Goal: Information Seeking & Learning: Learn about a topic

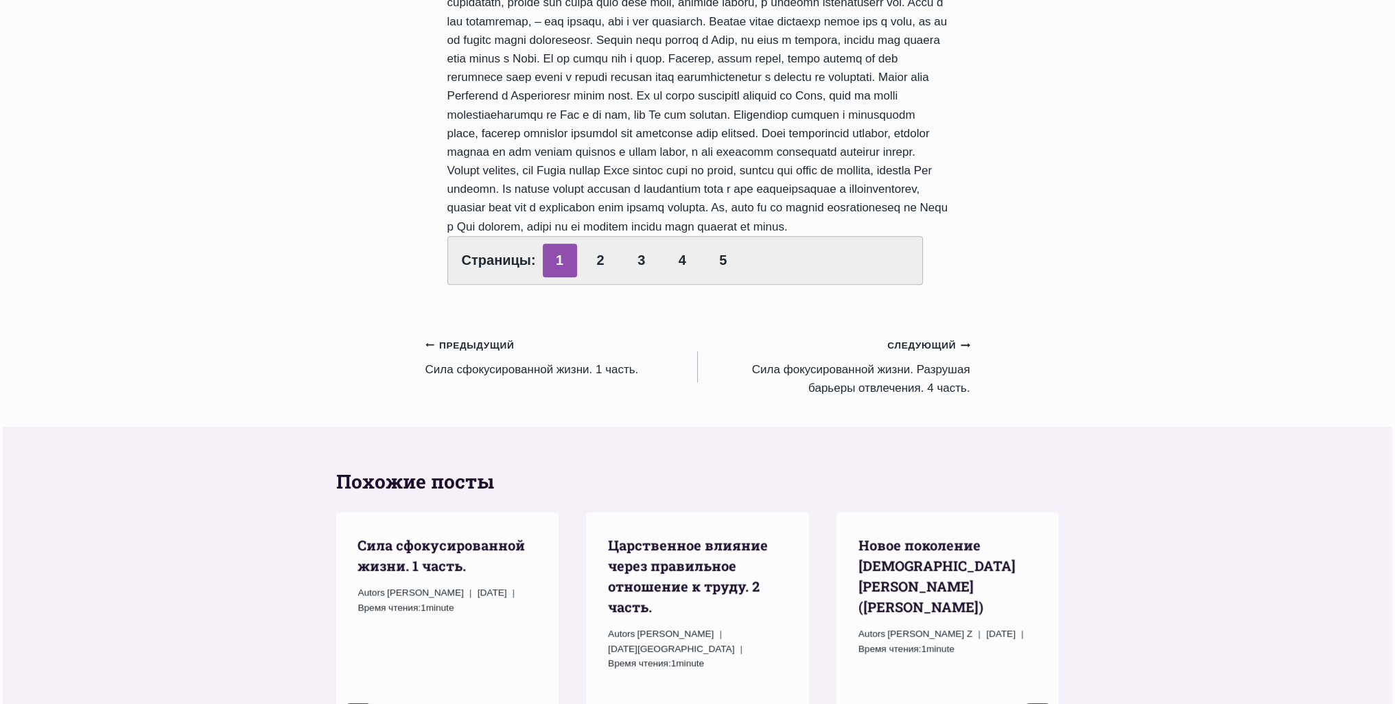
scroll to position [892, 0]
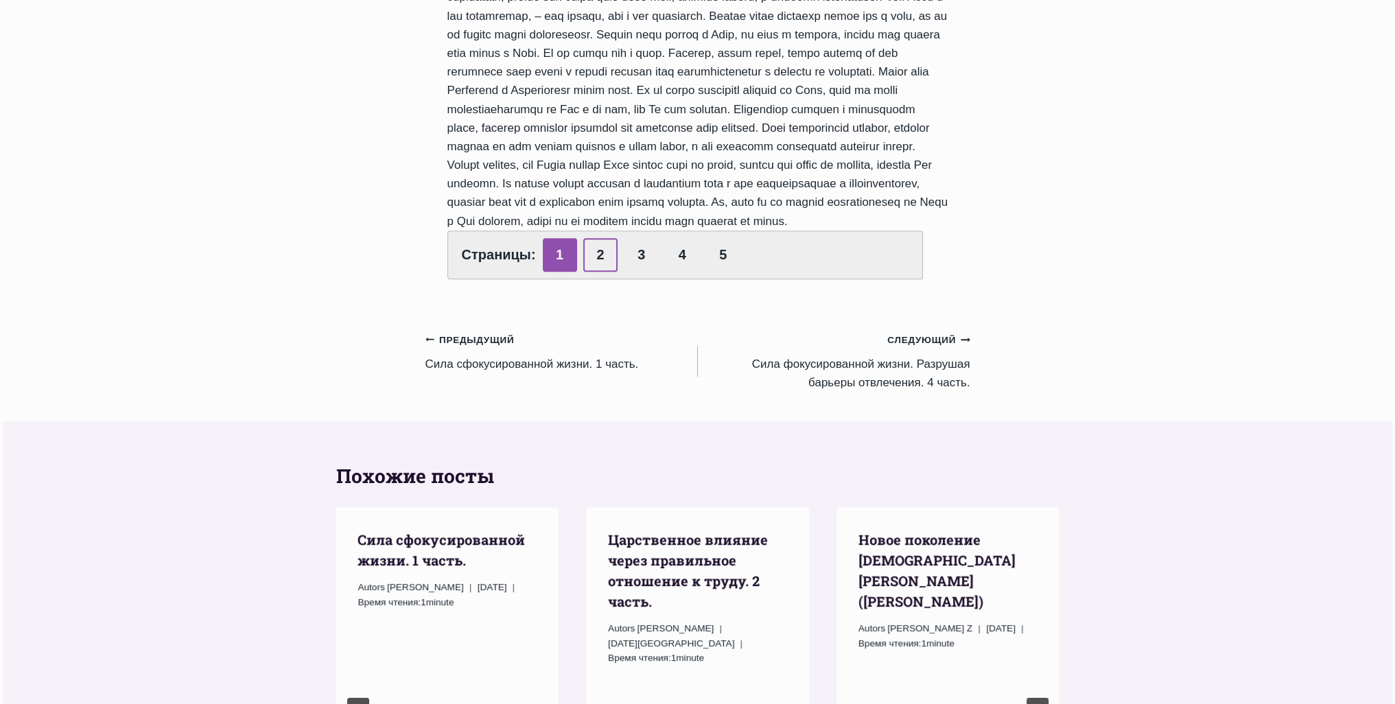
click at [591, 272] on link "2" at bounding box center [600, 255] width 34 height 34
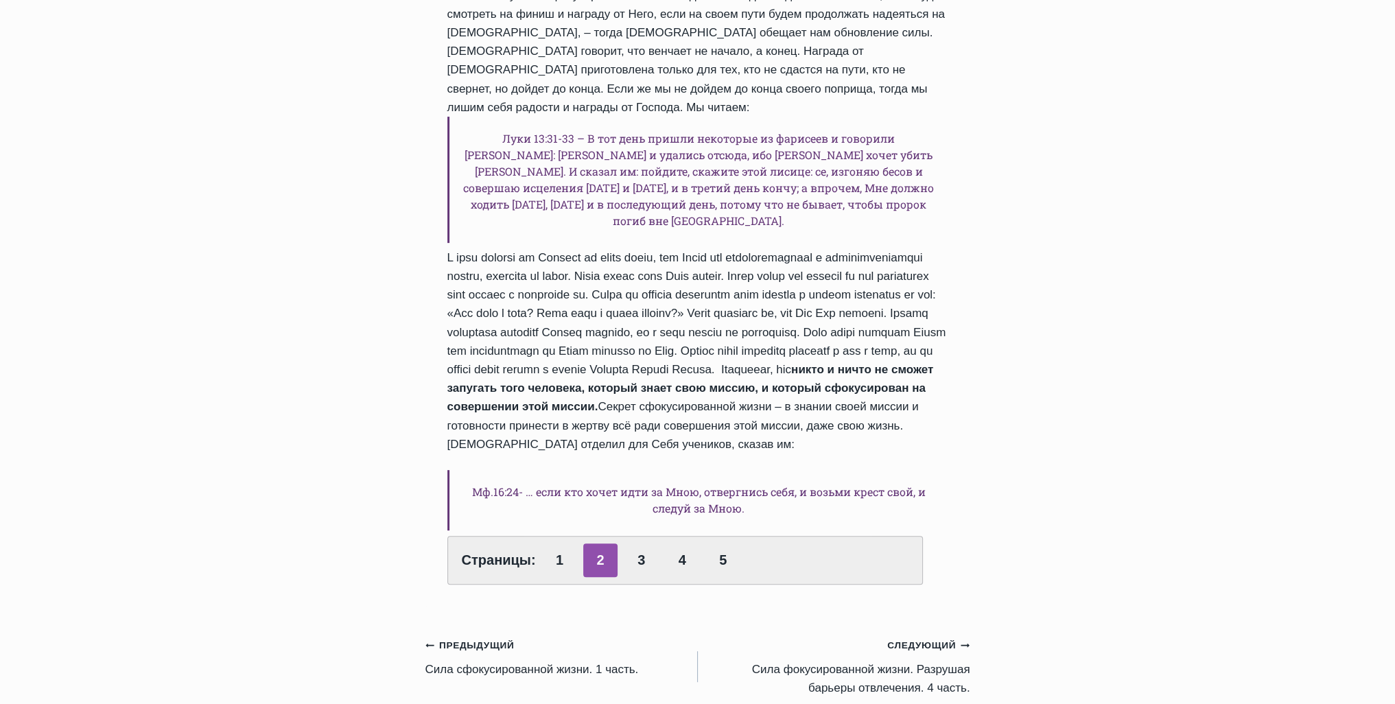
scroll to position [549, 0]
click at [842, 393] on strong "никто и ничто не сможет запугать того человека, который знает свою миссию, и ко…" at bounding box center [690, 387] width 487 height 50
click at [944, 388] on div "Исаия 40:30-31 – Утомляются и юноши и ослабевают, и молодые люди падают, а наде…" at bounding box center [697, 131] width 501 height 905
drag, startPoint x: 514, startPoint y: 425, endPoint x: 623, endPoint y: 427, distance: 109.1
click at [533, 412] on strong "никто и ничто не сможет запугать того человека, который знает свою миссию, и ко…" at bounding box center [690, 387] width 487 height 50
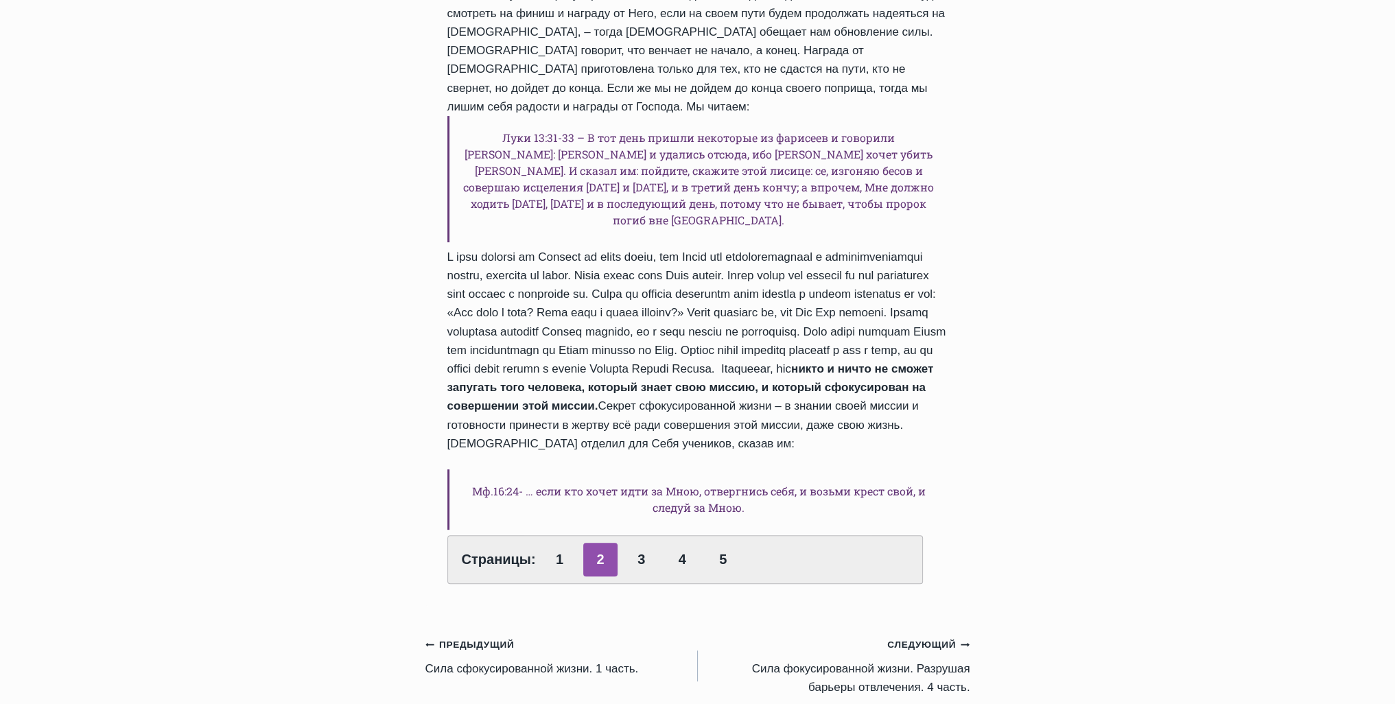
click at [678, 429] on div "Исаия 40:30-31 – Утомляются и юноши и ослабевают, и молодые люди падают, а наде…" at bounding box center [697, 131] width 501 height 905
drag, startPoint x: 734, startPoint y: 429, endPoint x: 843, endPoint y: 431, distance: 109.1
click at [749, 431] on div "Исаия 40:30-31 – Утомляются и юноши и ослабевают, и молодые люди падают, а наде…" at bounding box center [697, 131] width 501 height 905
click at [858, 432] on div "Исаия 40:30-31 – Утомляются и юноши и ослабевают, и молодые люди падают, а наде…" at bounding box center [697, 131] width 501 height 905
click at [635, 574] on link "3" at bounding box center [641, 560] width 34 height 34
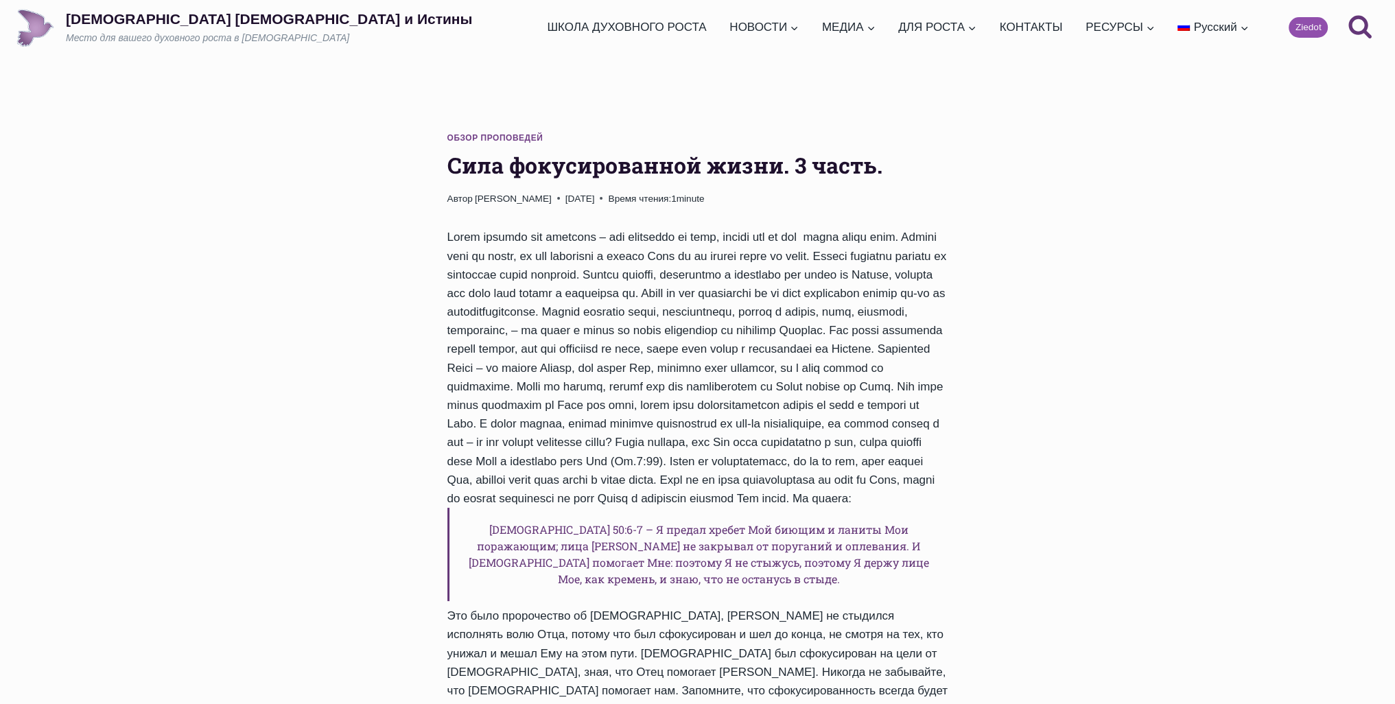
scroll to position [343, 0]
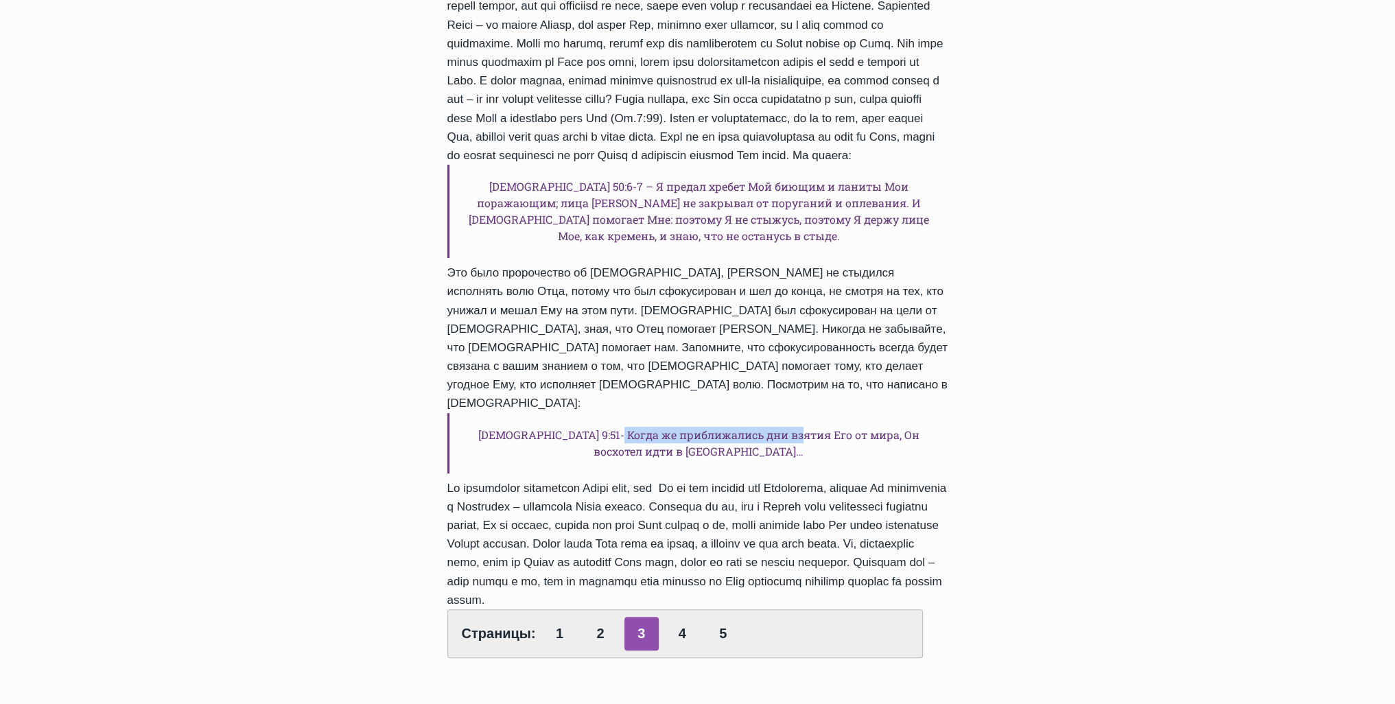
drag, startPoint x: 615, startPoint y: 441, endPoint x: 817, endPoint y: 443, distance: 202.5
click at [813, 443] on h6 "Луки 9:51- Когда же приближались дни взятия Его от мира, Он восхотел идти в Иер…" at bounding box center [697, 443] width 501 height 60
click at [723, 441] on h6 "Луки 9:51- Когда же приближались дни взятия Его от мира, Он восхотел идти в Иер…" at bounding box center [697, 443] width 501 height 60
drag, startPoint x: 858, startPoint y: 431, endPoint x: 895, endPoint y: 429, distance: 36.4
click at [859, 432] on h6 "Луки 9:51- Когда же приближались дни взятия Его от мира, Он восхотел идти в Иер…" at bounding box center [697, 443] width 501 height 60
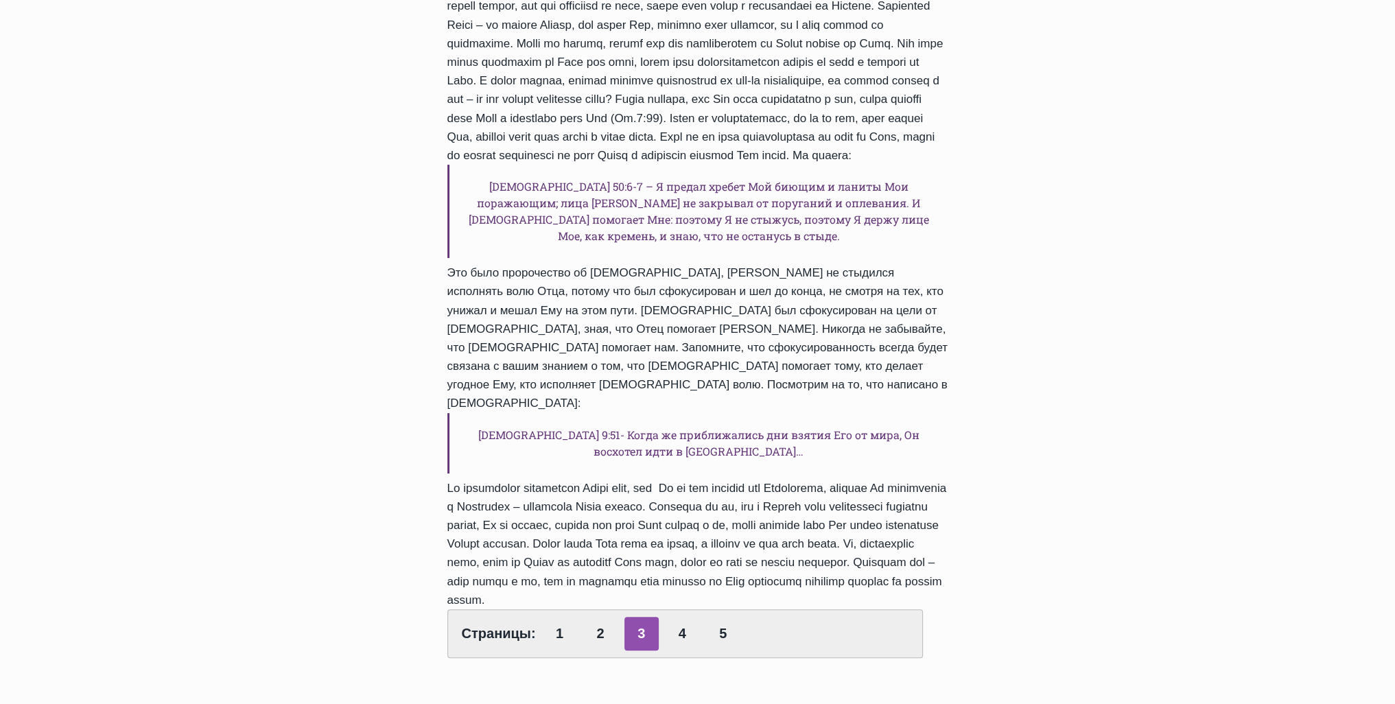
click at [895, 429] on h6 "Луки 9:51- Когда же приближались дни взятия Его от мира, Он восхотел идти в Иер…" at bounding box center [697, 443] width 501 height 60
click at [681, 633] on link "4" at bounding box center [682, 634] width 34 height 34
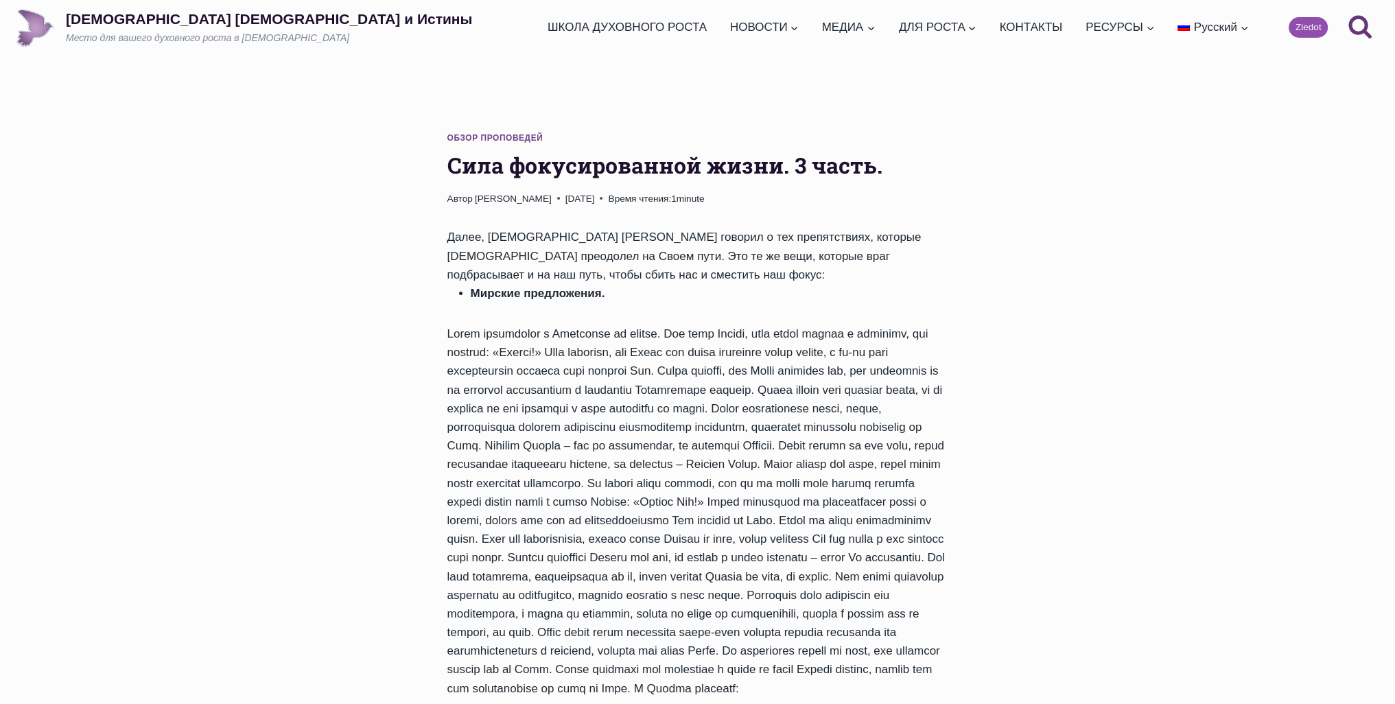
click at [609, 373] on div "Далее, пастор Руфус говорил о тех препятствиях, которые Иисус преодолел на Свое…" at bounding box center [697, 706] width 501 height 957
click at [859, 430] on div "Далее, пастор Руфус говорил о тех препятствиях, которые Иисус преодолел на Свое…" at bounding box center [697, 706] width 501 height 957
click at [773, 443] on div "Далее, пастор Руфус говорил о тех препятствиях, которые Иисус преодолел на Свое…" at bounding box center [697, 706] width 501 height 957
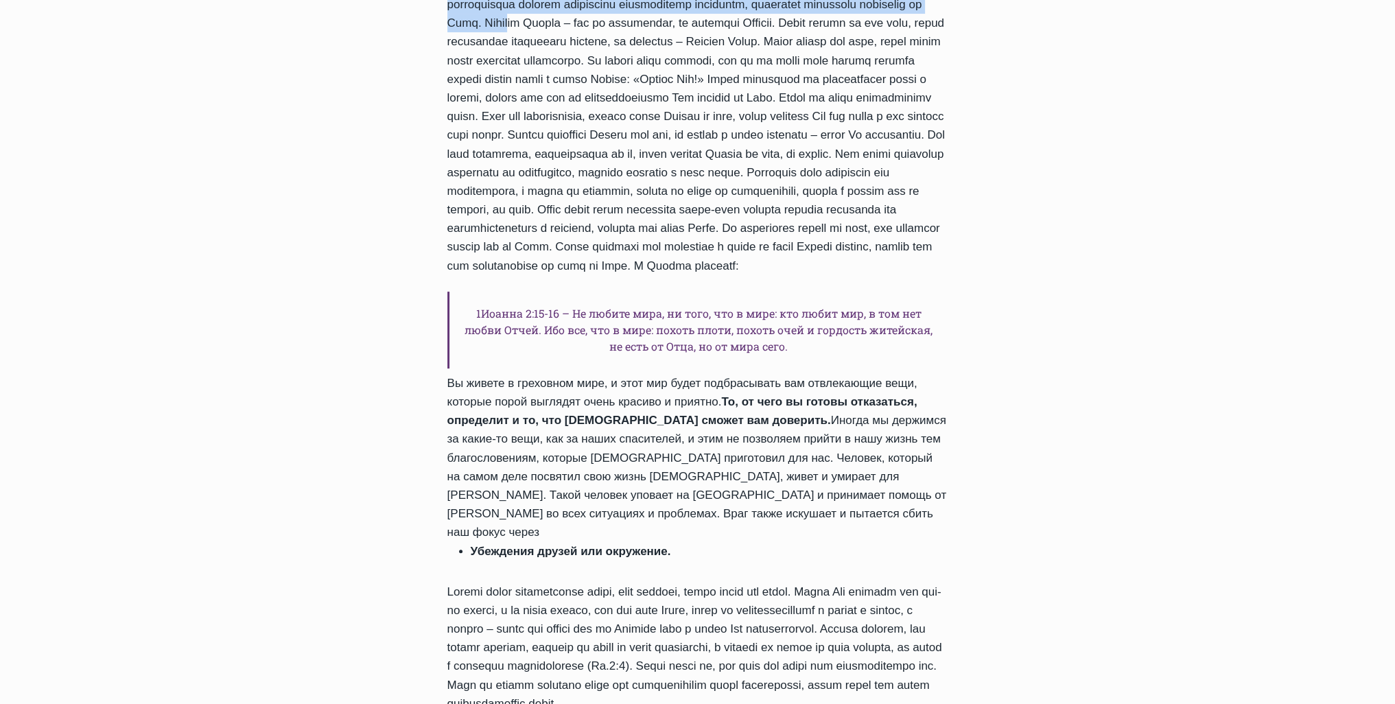
scroll to position [480, 0]
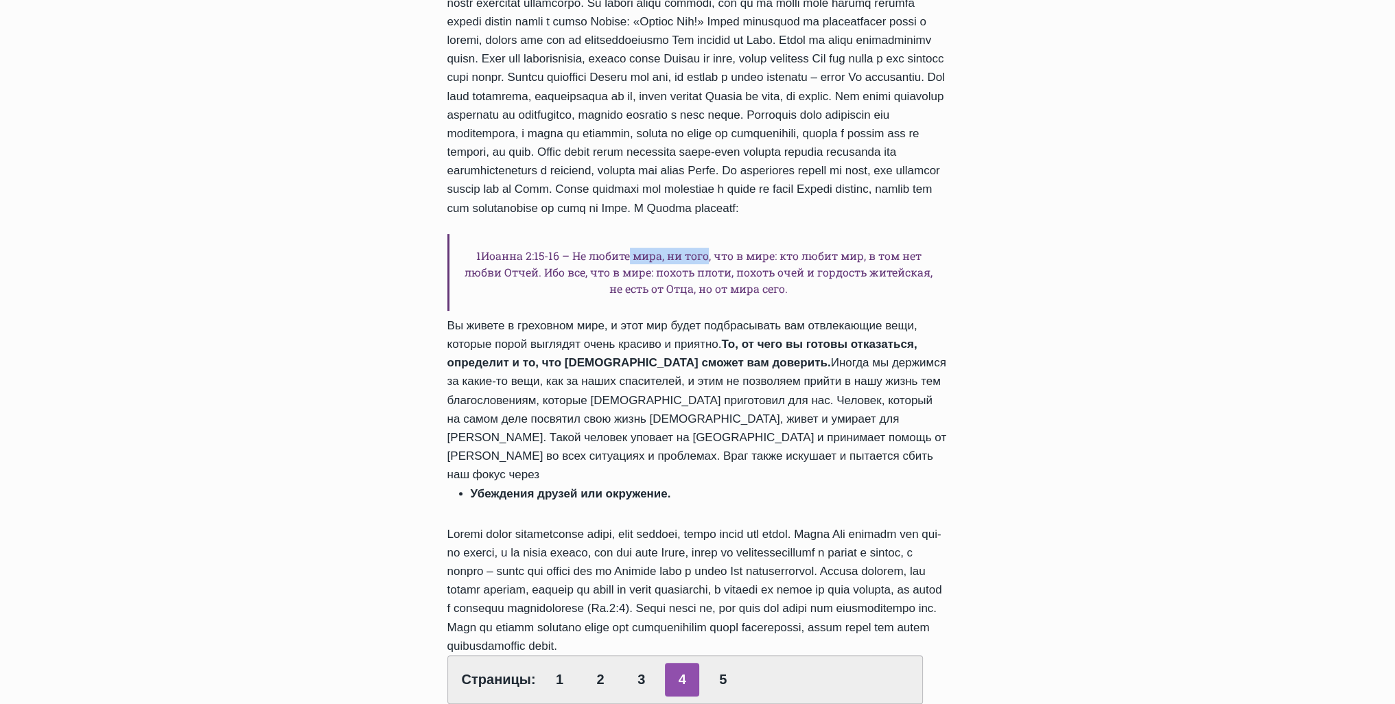
drag, startPoint x: 640, startPoint y: 293, endPoint x: 987, endPoint y: 294, distance: 346.6
click at [907, 291] on h6 "1Иоанна 2:15-16 – Не любите мира, ни того, что в мире: кто любит мир, в том нет…" at bounding box center [697, 272] width 501 height 77
click at [876, 301] on h6 "1Иоанна 2:15-16 – Не любите мира, ни того, что в мире: кто любит мир, в том нет…" at bounding box center [697, 272] width 501 height 77
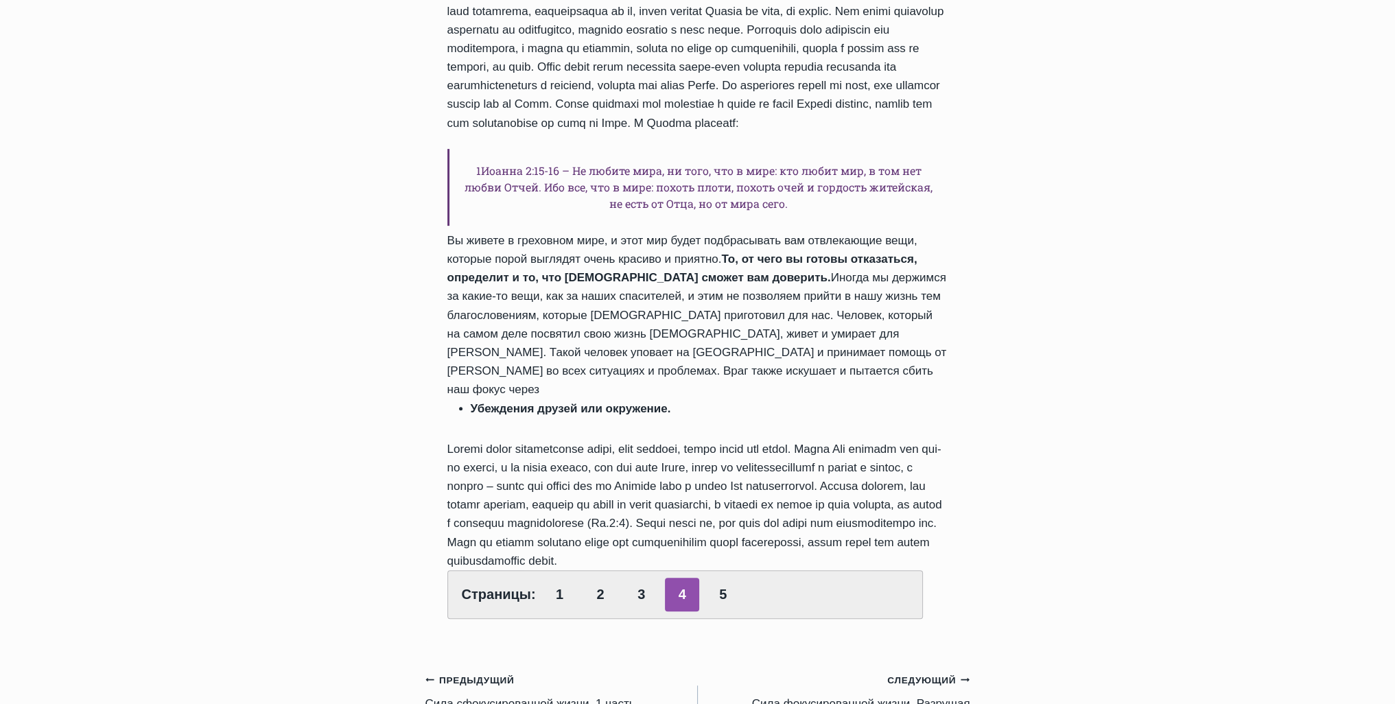
scroll to position [618, 0]
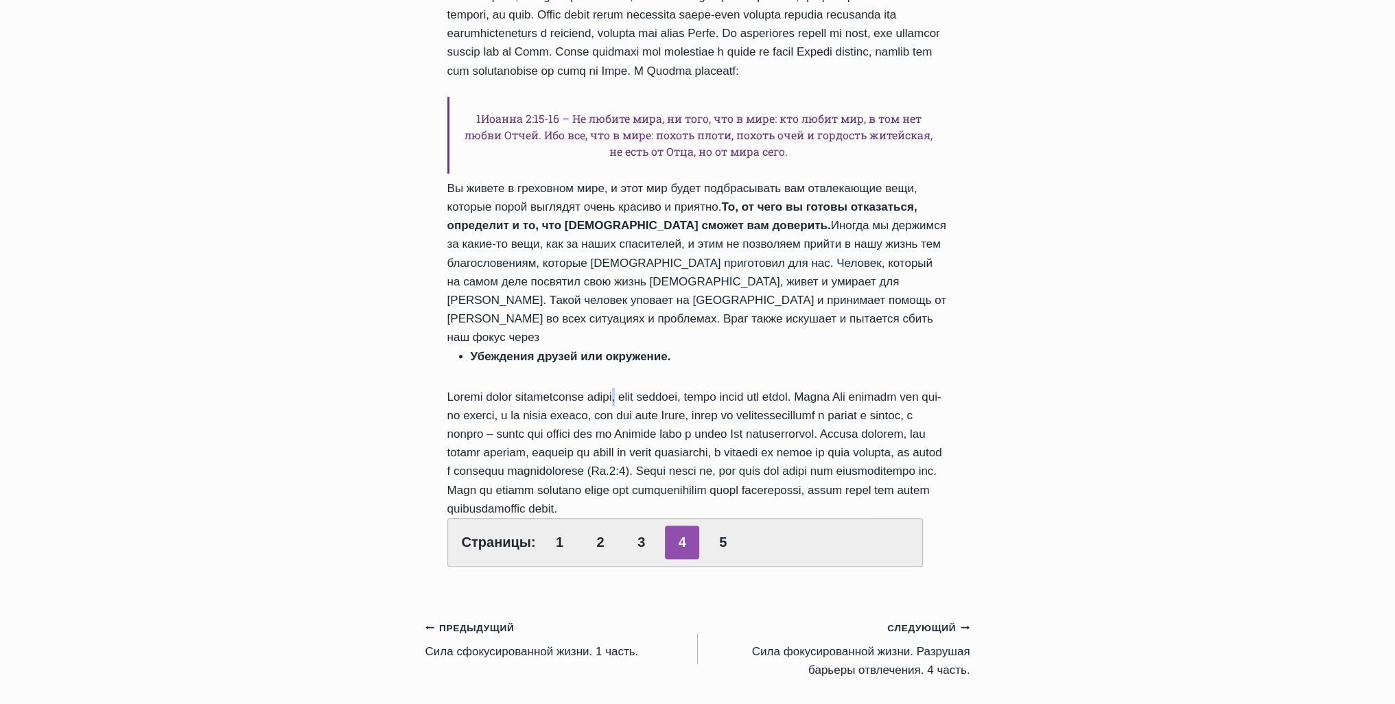
drag, startPoint x: 629, startPoint y: 424, endPoint x: 835, endPoint y: 426, distance: 206.6
click at [761, 426] on div "Далее, пастор Руфус говорил о тех препятствиях, которые Иисус преодолел на Свое…" at bounding box center [697, 88] width 501 height 957
click at [921, 433] on div "Далее, пастор Руфус говорил о тех препятствиях, которые Иисус преодолел на Свое…" at bounding box center [697, 88] width 501 height 957
click at [725, 559] on link "5" at bounding box center [723, 543] width 34 height 34
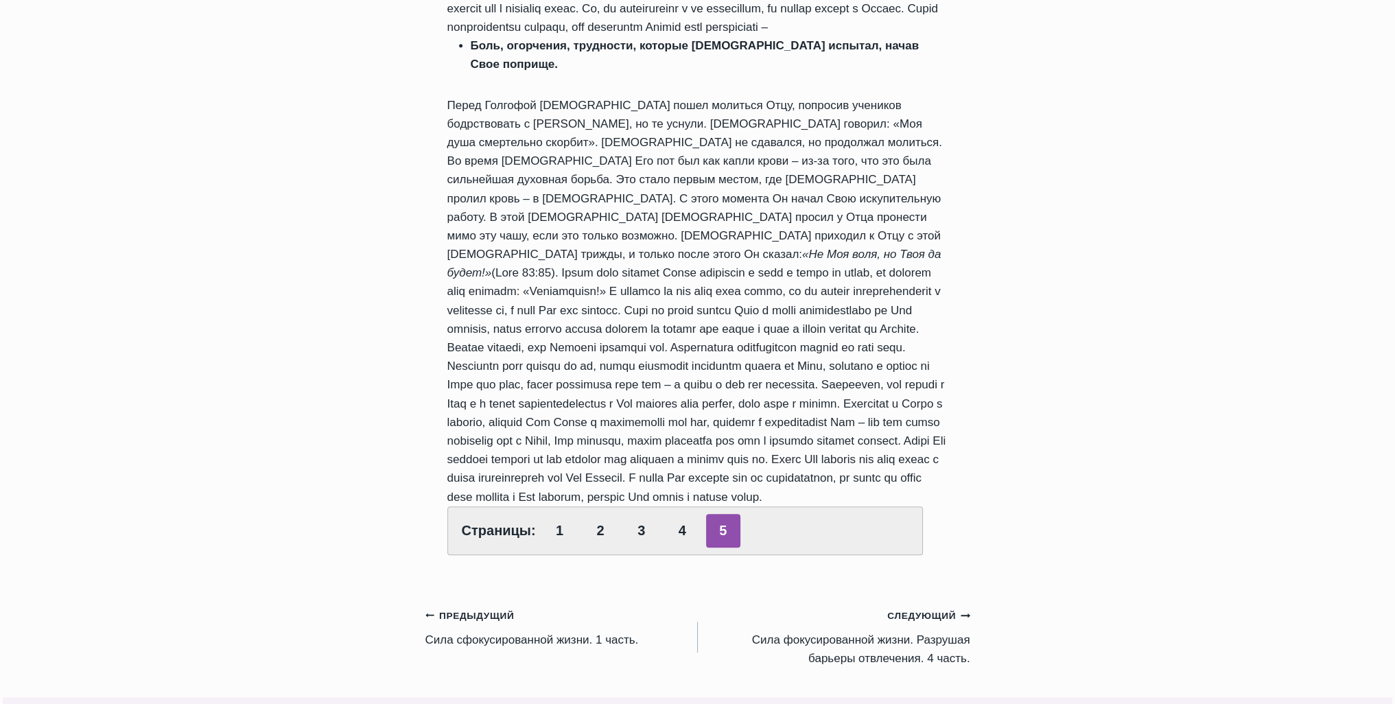
scroll to position [892, 0]
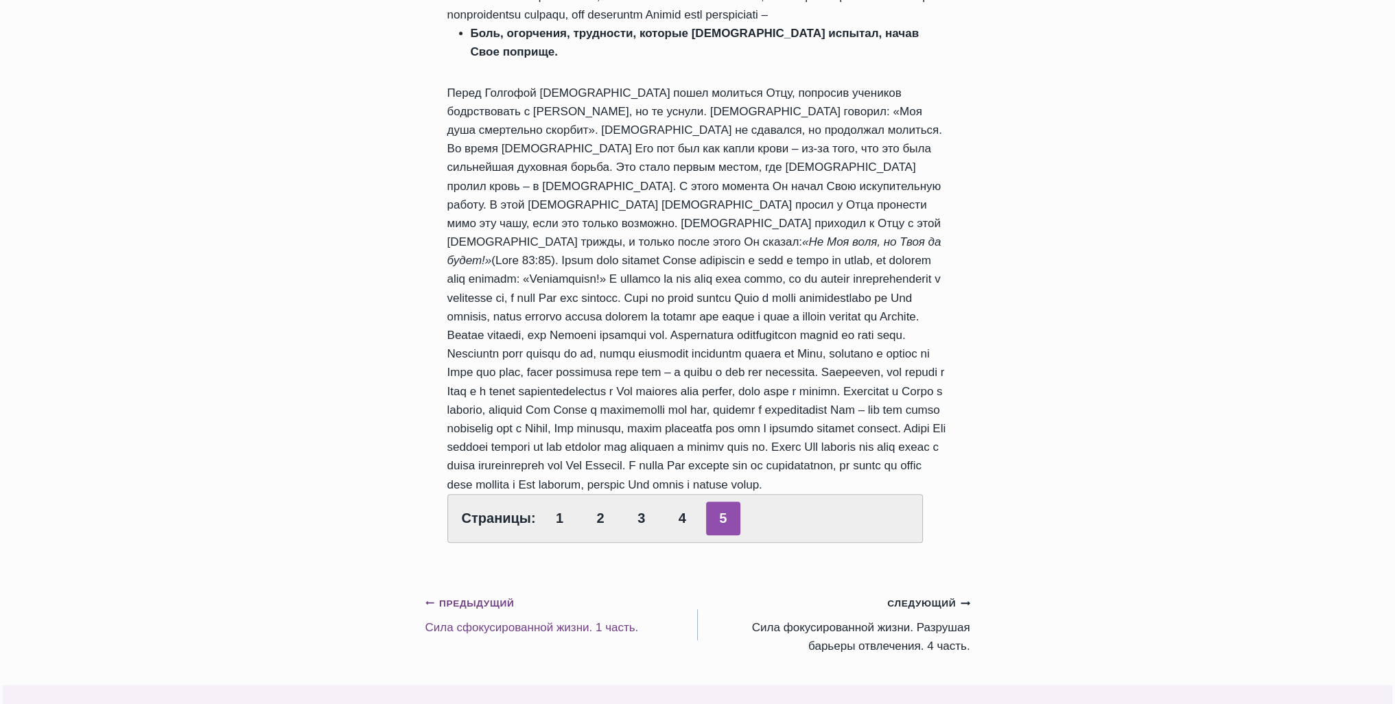
click at [542, 628] on link "Предыдущий Предыдущий Сила сфокусированной жизни. 1 часть." at bounding box center [561, 615] width 272 height 43
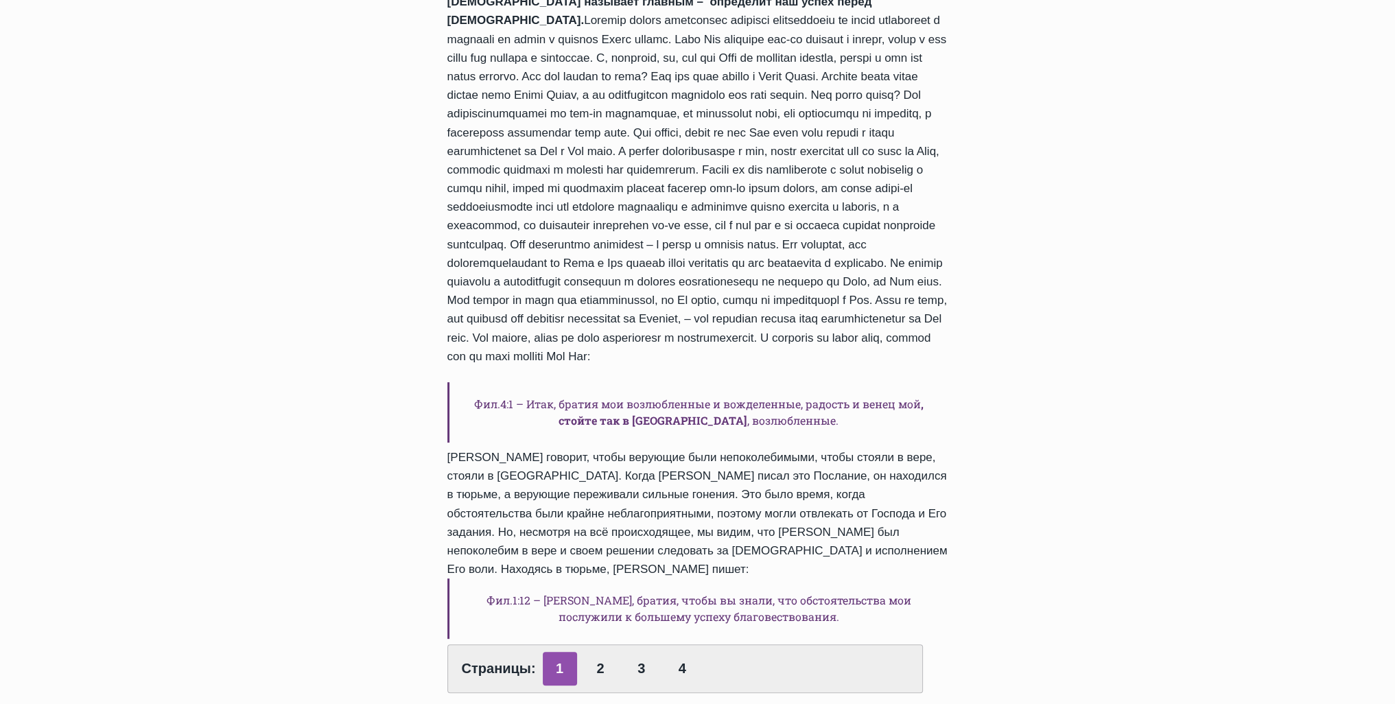
scroll to position [480, 0]
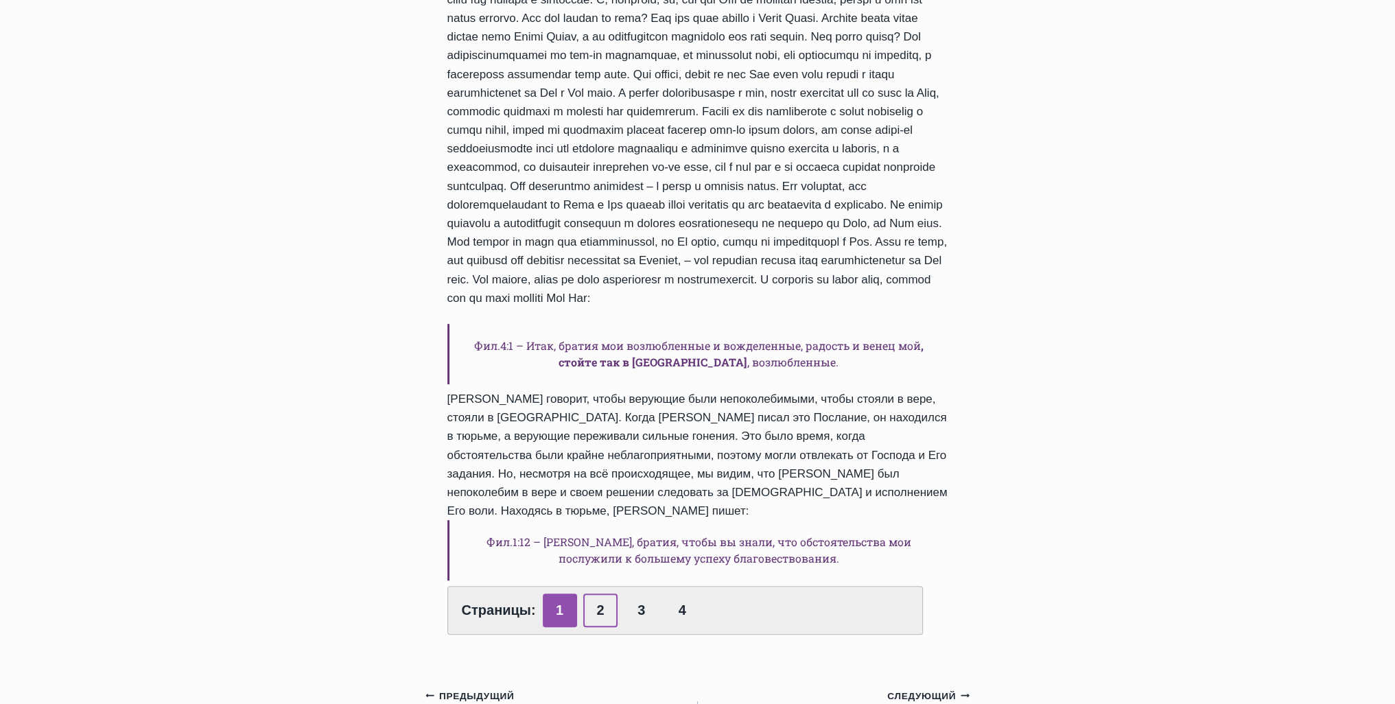
click at [600, 596] on link "2" at bounding box center [600, 611] width 34 height 34
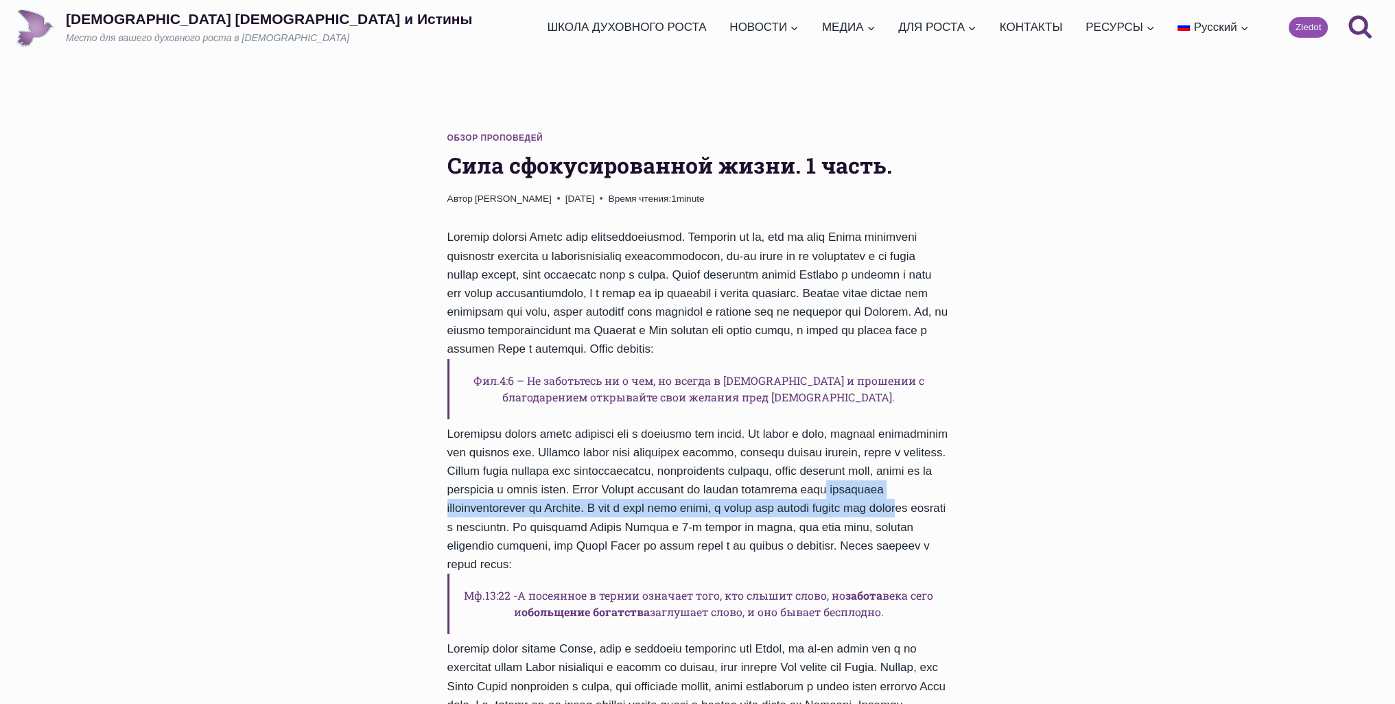
drag, startPoint x: 644, startPoint y: 535, endPoint x: 836, endPoint y: 520, distance: 192.0
click at [786, 533] on div "Фил.4:6 – Не заботьтесь ни о чем, но всегда в молитве и прошении с благодарение…" at bounding box center [697, 579] width 501 height 703
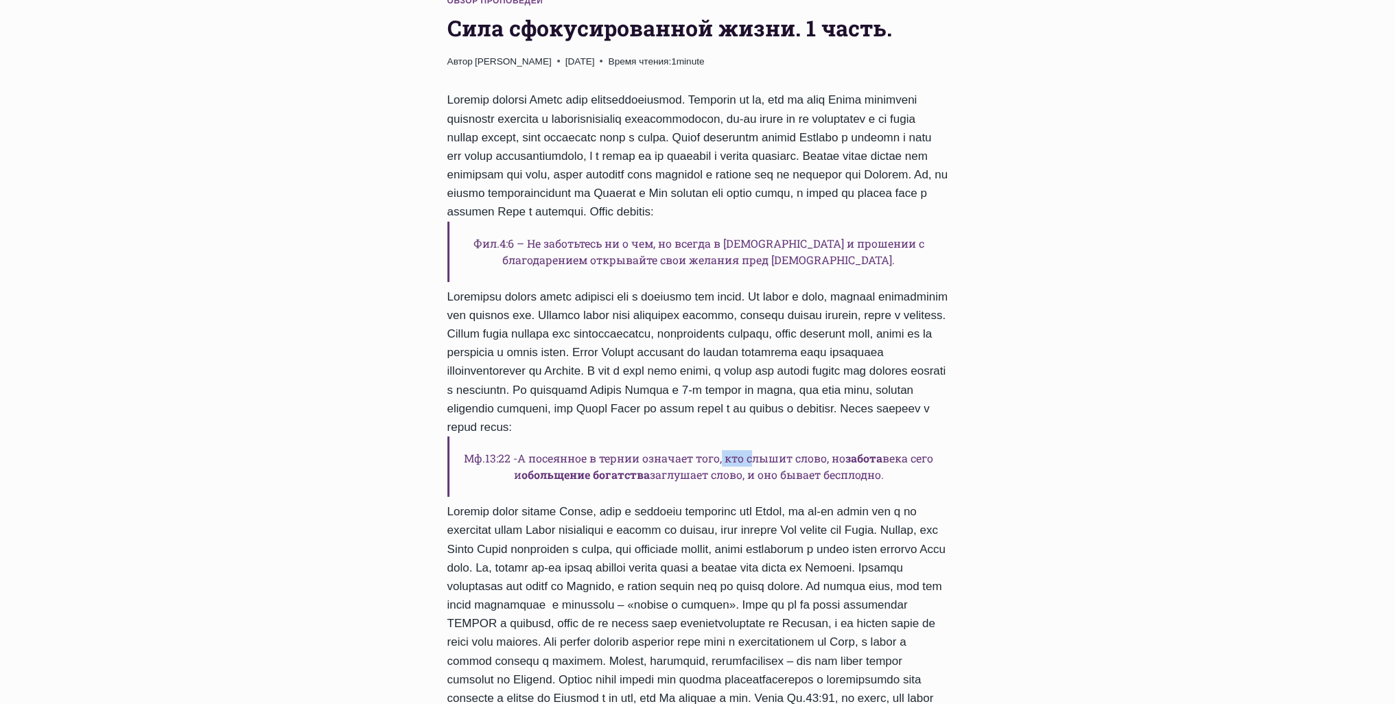
click at [821, 497] on h6 "Мф.13:22 -А посеянное в тернии означает того, кто слышит слово, но забота века …" at bounding box center [697, 466] width 501 height 60
click at [873, 465] on strong "забота" at bounding box center [863, 458] width 37 height 14
drag, startPoint x: 663, startPoint y: 509, endPoint x: 834, endPoint y: 498, distance: 172.0
click at [780, 497] on h6 "Мф.13:22 -А посеянное в тернии означает того, кто слышит слово, но забота века …" at bounding box center [697, 466] width 501 height 60
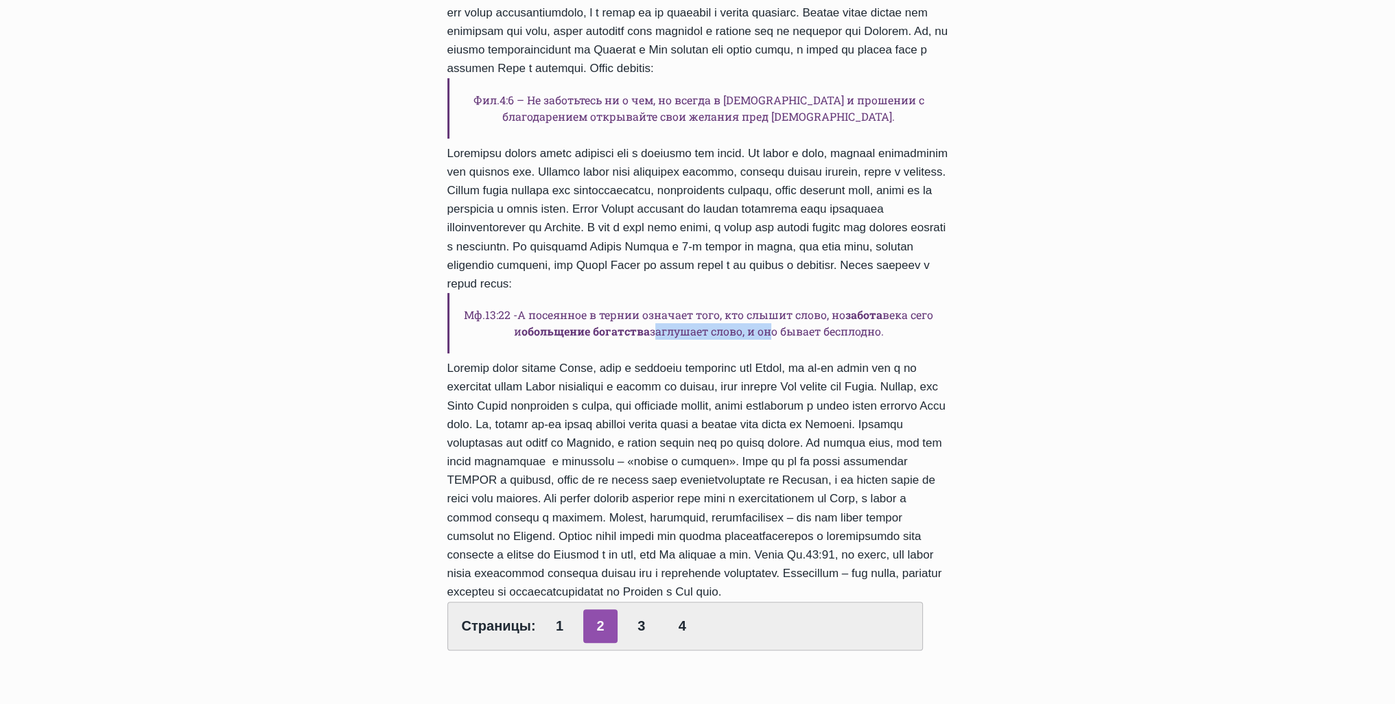
scroll to position [343, 0]
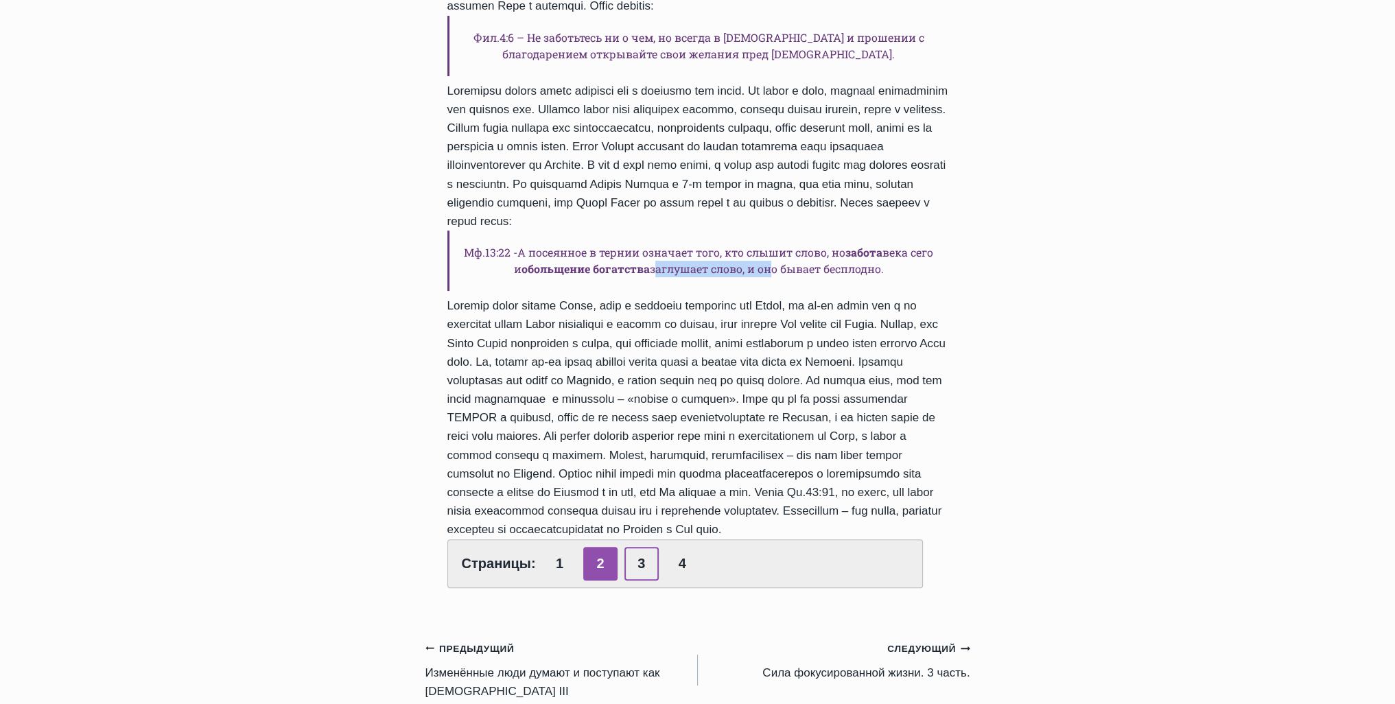
click at [649, 581] on link "3" at bounding box center [641, 564] width 34 height 34
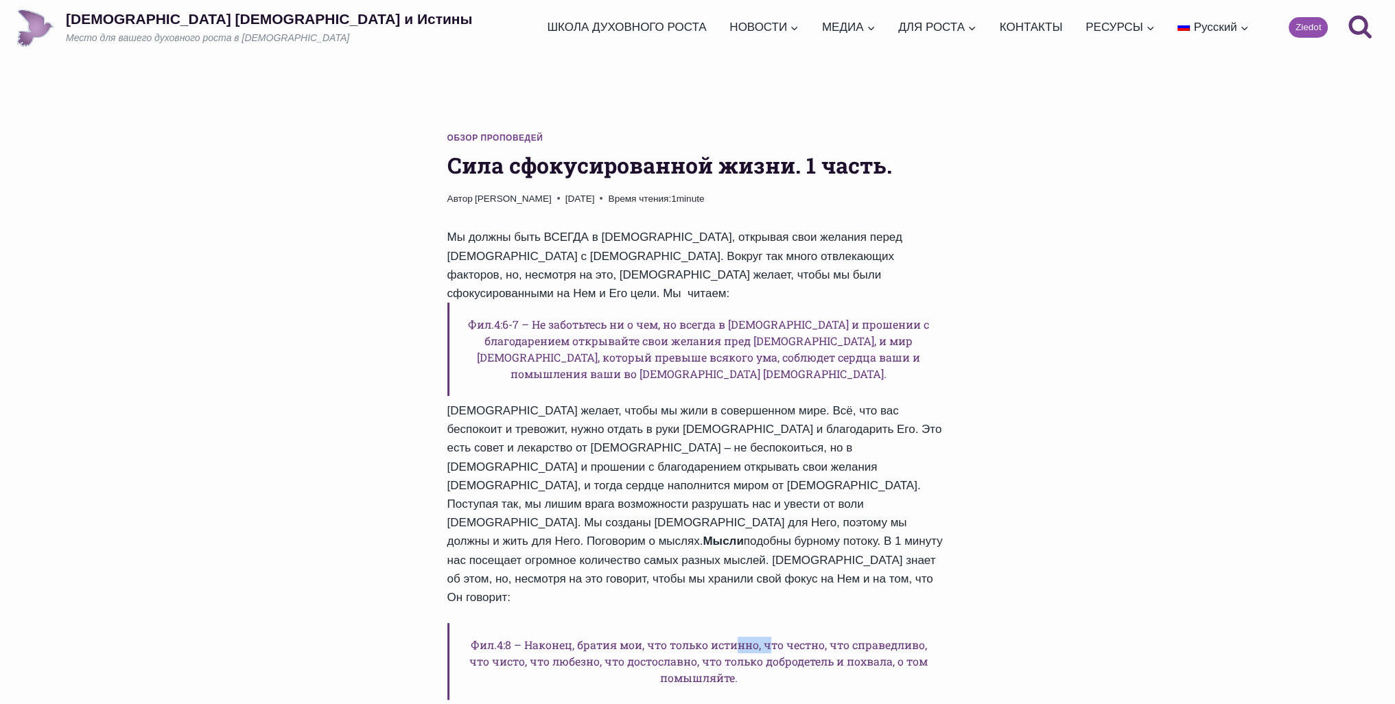
drag, startPoint x: 748, startPoint y: 568, endPoint x: 949, endPoint y: 537, distance: 203.4
click at [949, 537] on div "Обзор проповедей Сила сфокусированной жизни. 1 часть. Автор Laura Grandāne 2017…" at bounding box center [697, 652] width 545 height 1085
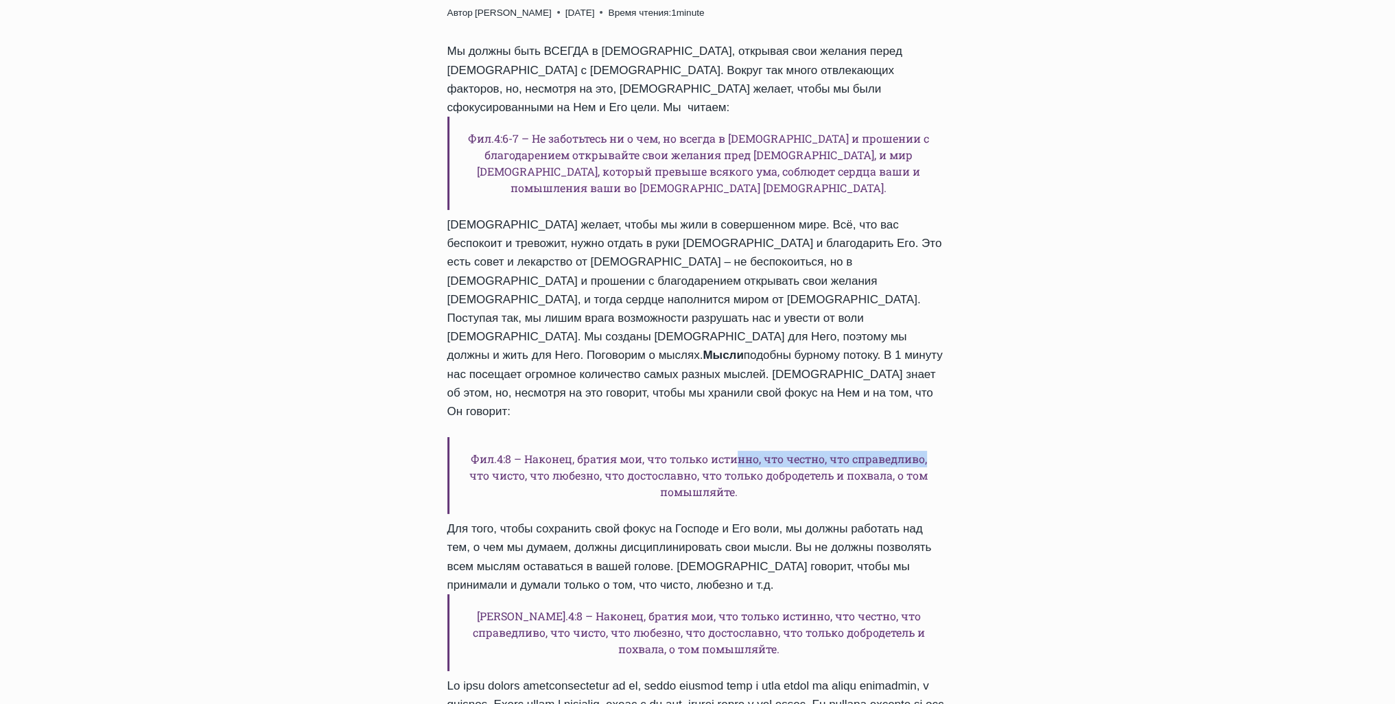
scroll to position [206, 0]
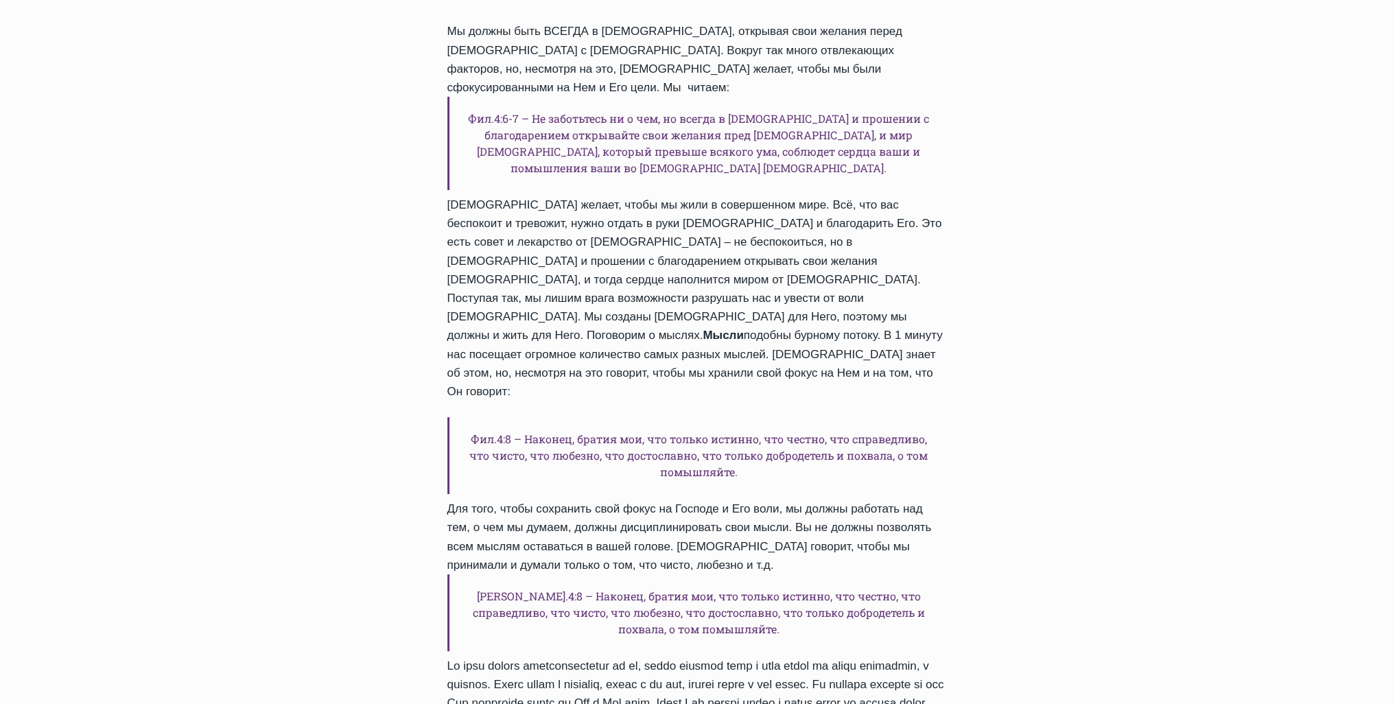
click at [889, 417] on h6 "Фил.4:8 – Наконец, братия мои, что только истинно, что честно, что справедливо,…" at bounding box center [697, 455] width 501 height 77
click at [876, 417] on h6 "Фил.4:8 – Наконец, братия мои, что только истинно, что честно, что справедливо,…" at bounding box center [697, 455] width 501 height 77
drag, startPoint x: 883, startPoint y: 382, endPoint x: 712, endPoint y: 397, distance: 171.5
click at [880, 417] on h6 "Фил.4:8 – Наконец, братия мои, что только истинно, что честно, что справедливо,…" at bounding box center [697, 455] width 501 height 77
drag, startPoint x: 593, startPoint y: 525, endPoint x: 744, endPoint y: 527, distance: 151.0
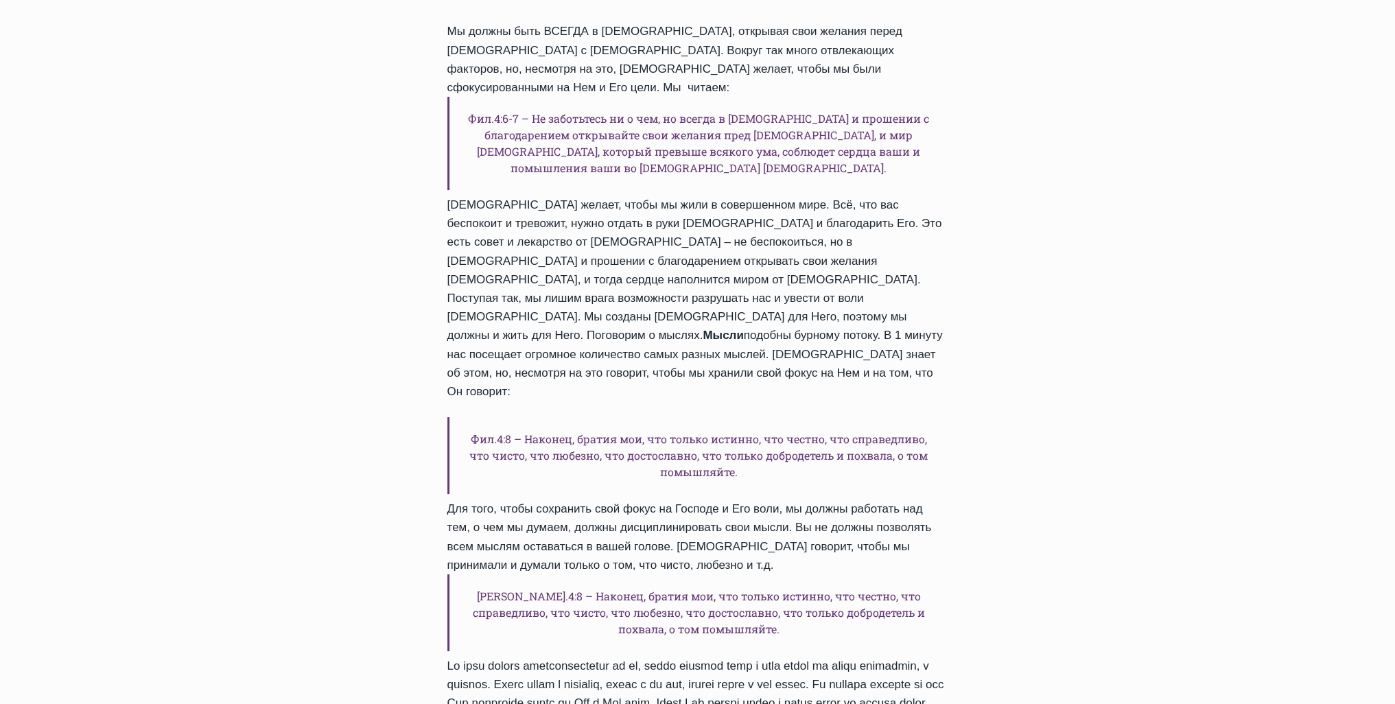
click at [609, 574] on h6 "Филип.4:8 – Наконец, братия мои, что только истинно, что честно, что справедлив…" at bounding box center [697, 612] width 501 height 77
drag, startPoint x: 747, startPoint y: 528, endPoint x: 766, endPoint y: 528, distance: 19.2
click at [751, 574] on h6 "Филип.4:8 – Наконец, братия мои, что только истинно, что честно, что справедлив…" at bounding box center [697, 612] width 501 height 77
drag, startPoint x: 821, startPoint y: 525, endPoint x: 894, endPoint y: 519, distance: 73.7
click at [839, 574] on h6 "Филип.4:8 – Наконец, братия мои, что только истинно, что честно, что справедлив…" at bounding box center [697, 612] width 501 height 77
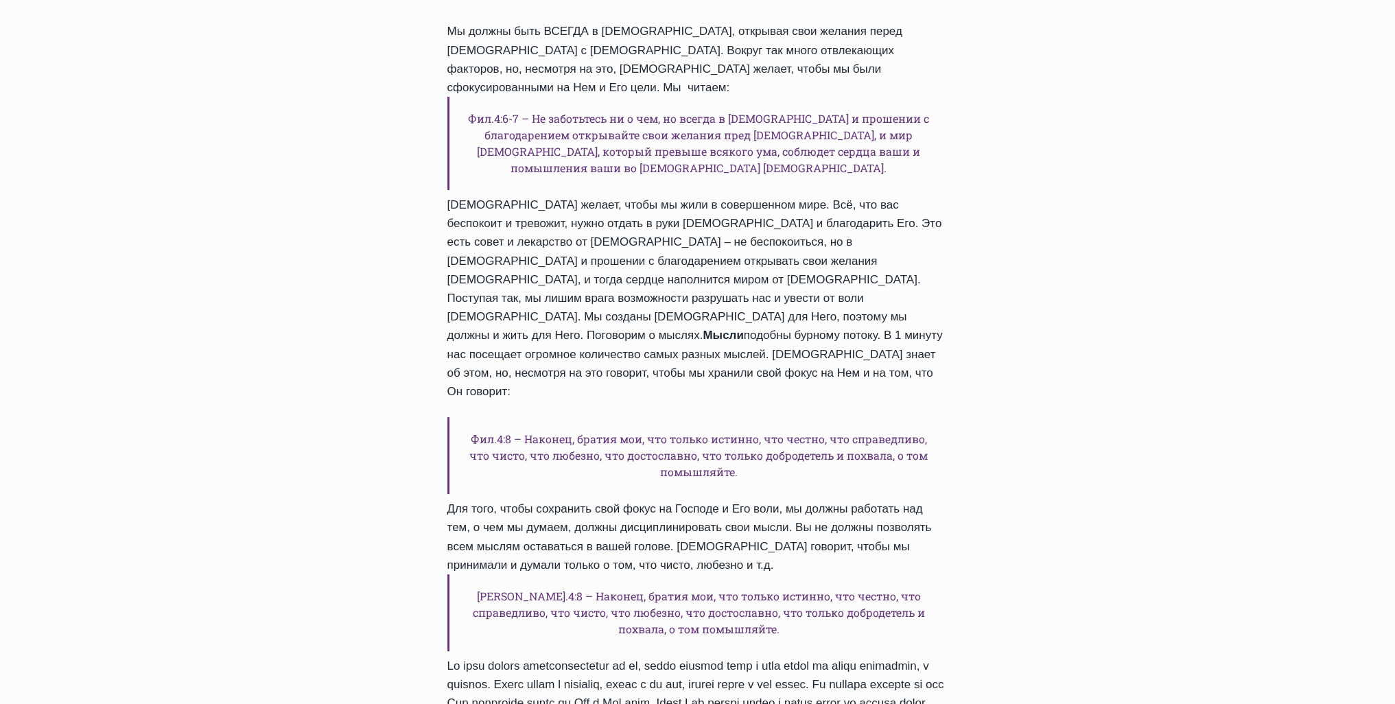
click at [894, 574] on h6 "Филип.4:8 – Наконец, братия мои, что только истинно, что честно, что справедлив…" at bounding box center [697, 612] width 501 height 77
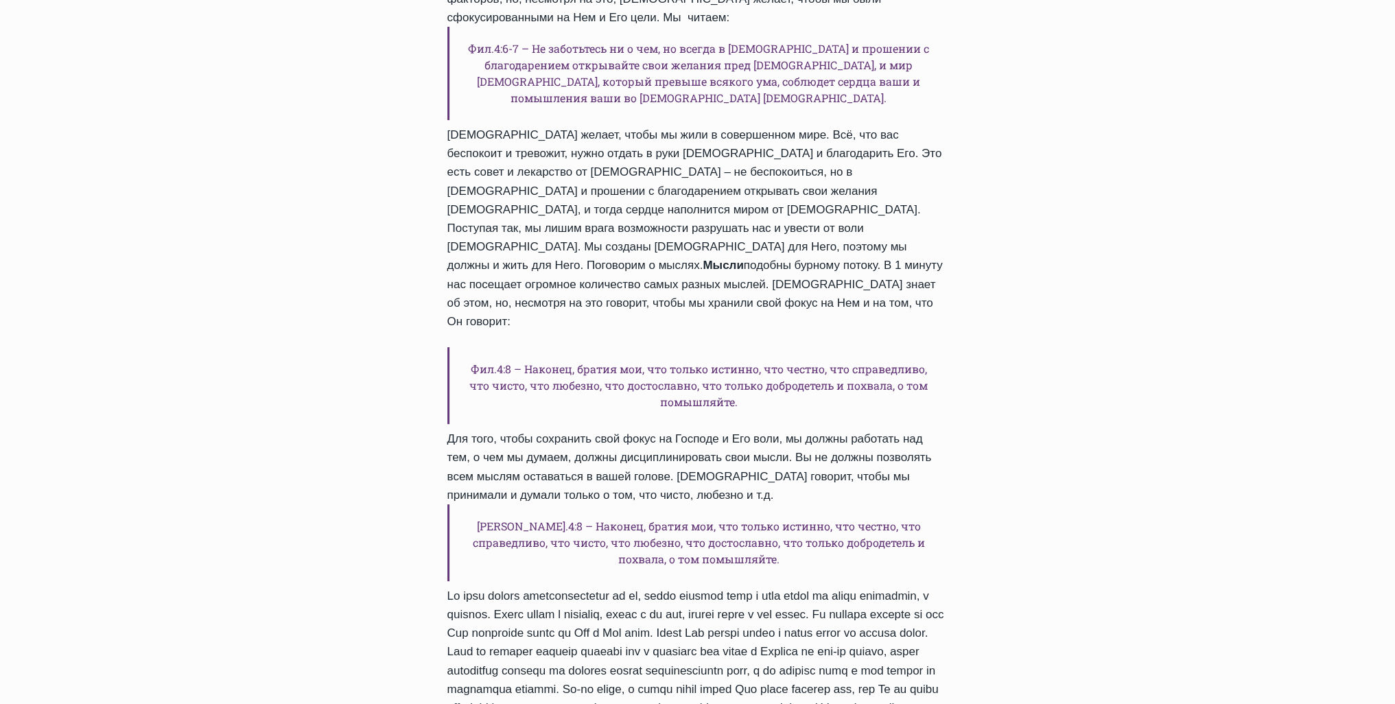
scroll to position [343, 0]
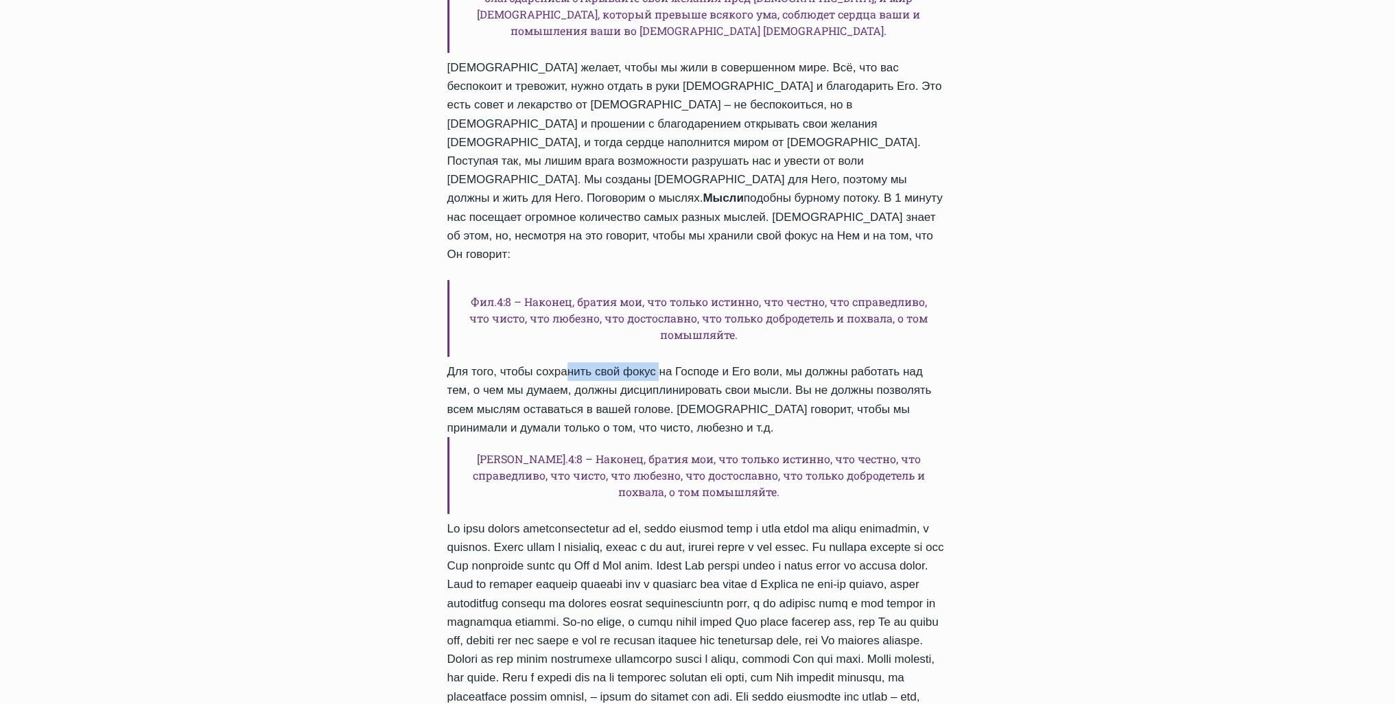
drag, startPoint x: 569, startPoint y: 292, endPoint x: 807, endPoint y: 296, distance: 238.2
click at [754, 296] on div "Мы должны быть ВСЕГДА в молитве, открывая свои желания перед Богом с благодарен…" at bounding box center [697, 357] width 501 height 944
click at [904, 294] on div "Мы должны быть ВСЕГДА в молитве, открывая свои желания перед Богом с благодарен…" at bounding box center [697, 357] width 501 height 944
drag, startPoint x: 571, startPoint y: 327, endPoint x: 798, endPoint y: 327, distance: 227.1
click at [667, 327] on div "Мы должны быть ВСЕГДА в молитве, открывая свои желания перед Богом с благодарен…" at bounding box center [697, 357] width 501 height 944
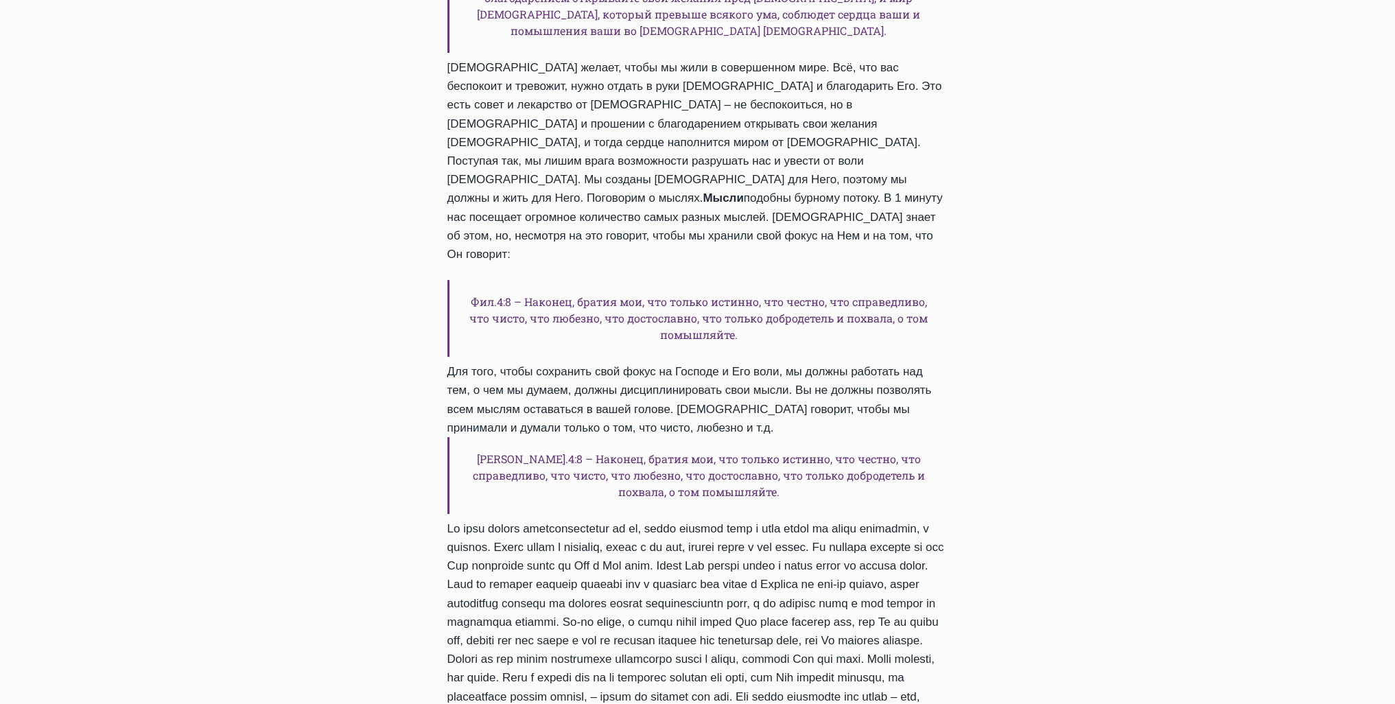
drag, startPoint x: 821, startPoint y: 327, endPoint x: 847, endPoint y: 335, distance: 27.3
click at [821, 327] on div "Мы должны быть ВСЕГДА в молитве, открывая свои желания перед Богом с благодарен…" at bounding box center [697, 357] width 501 height 944
click at [567, 487] on div "Мы должны быть ВСЕГДА в молитве, открывая свои желания перед Богом с благодарен…" at bounding box center [697, 357] width 501 height 944
click at [717, 465] on div "Мы должны быть ВСЕГДА в молитве, открывая свои желания перед Богом с благодарен…" at bounding box center [697, 357] width 501 height 944
click at [796, 471] on div "Мы должны быть ВСЕГДА в молитве, открывая свои желания перед Богом с благодарен…" at bounding box center [697, 357] width 501 height 944
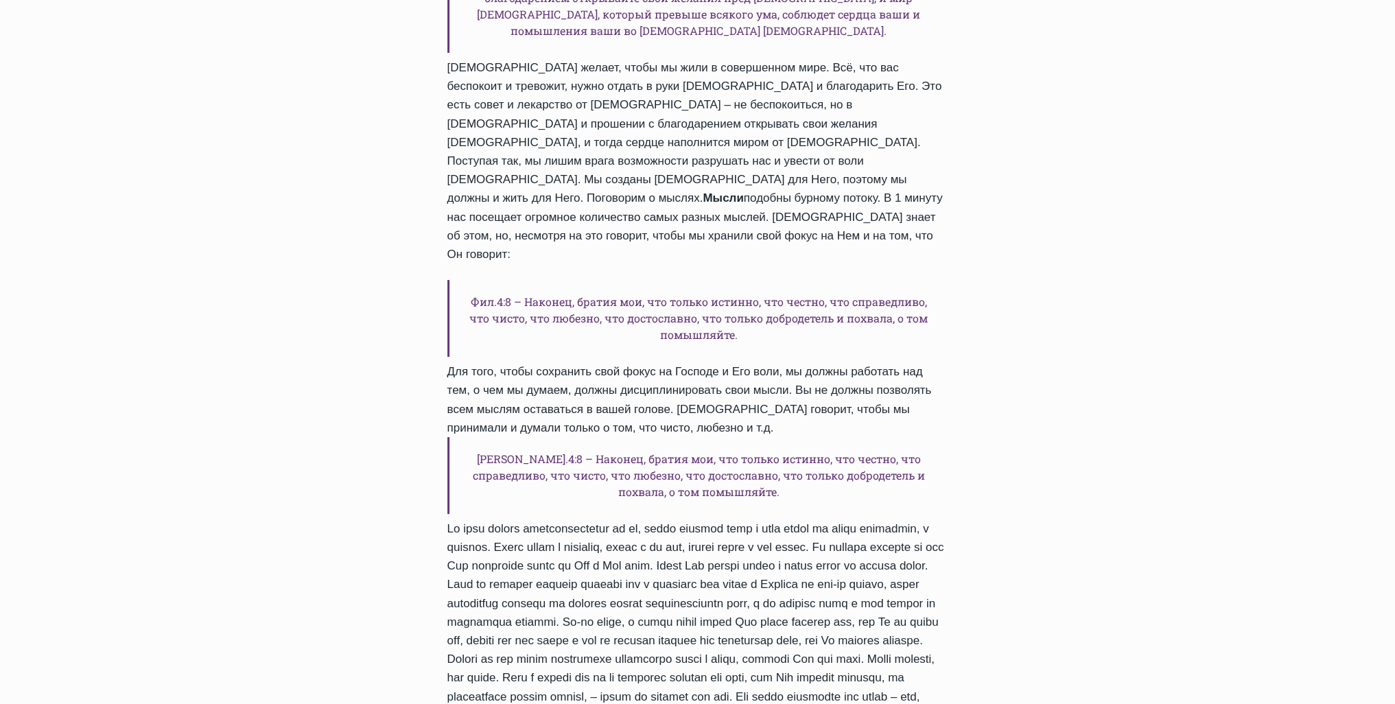
click at [738, 517] on div "Мы должны быть ВСЕГДА в молитве, открывая свои желания перед Богом с благодарен…" at bounding box center [697, 357] width 501 height 944
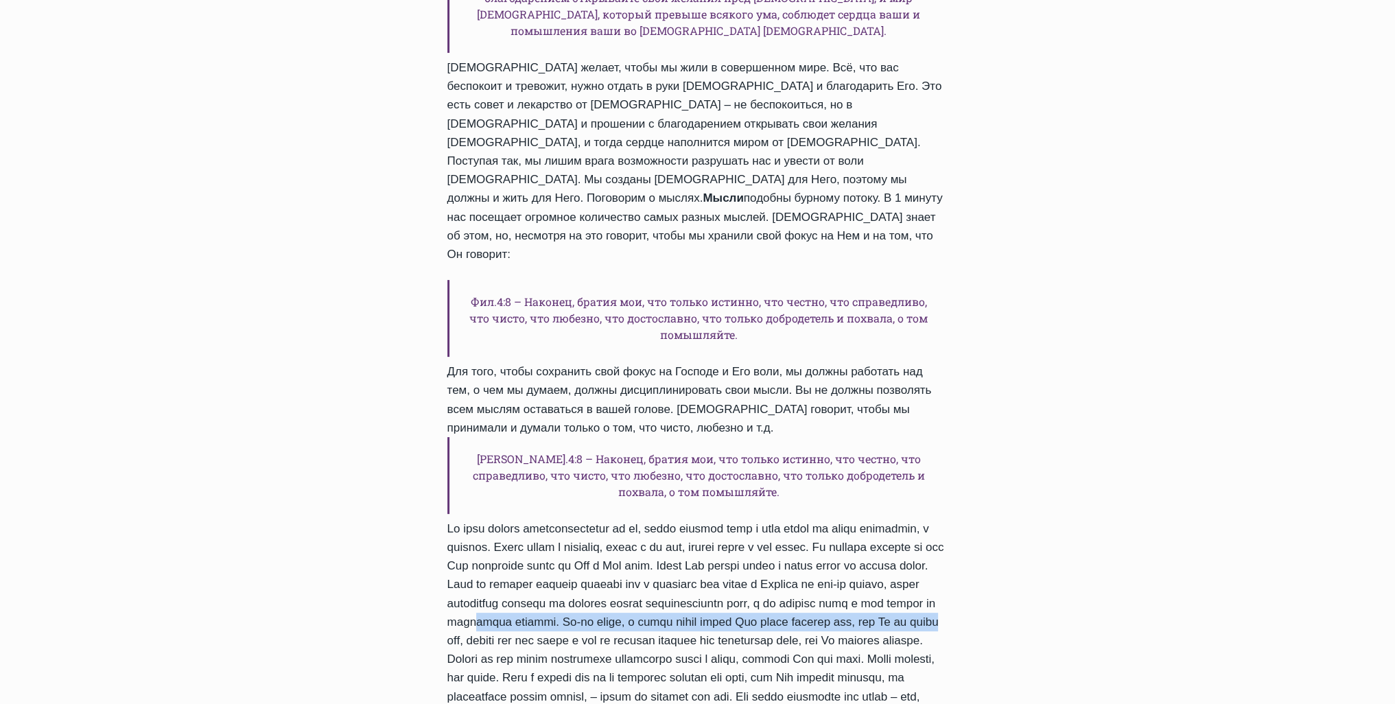
drag, startPoint x: 681, startPoint y: 555, endPoint x: 843, endPoint y: 553, distance: 162.0
click at [782, 561] on div "Мы должны быть ВСЕГДА в молитве, открывая свои желания перед Богом с благодарен…" at bounding box center [697, 357] width 501 height 944
click at [843, 552] on div "Мы должны быть ВСЕГДА в молитве, открывая свои желания перед Богом с благодарен…" at bounding box center [697, 357] width 501 height 944
drag, startPoint x: 760, startPoint y: 544, endPoint x: 876, endPoint y: 553, distance: 115.6
click at [876, 553] on div "Мы должны быть ВСЕГДА в молитве, открывая свои желания перед Богом с благодарен…" at bounding box center [697, 357] width 501 height 944
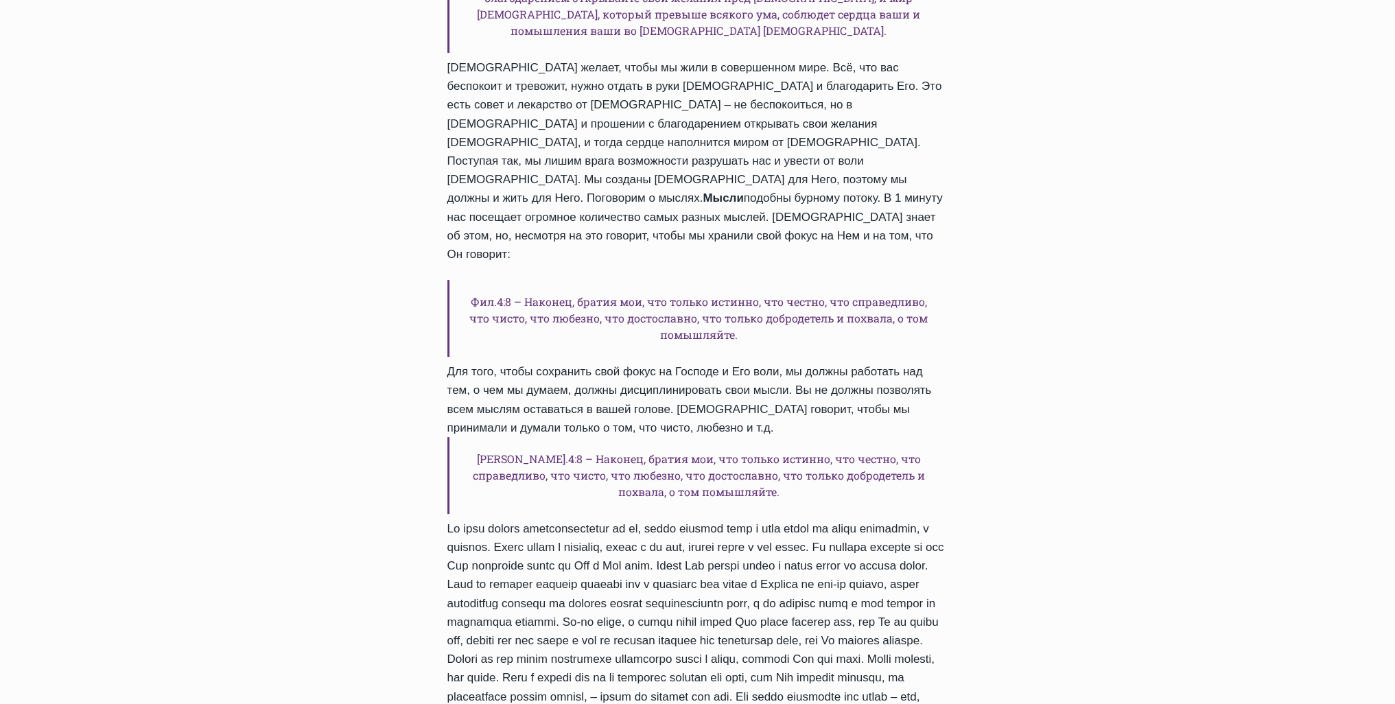
click at [743, 560] on div "Мы должны быть ВСЕГДА в молитве, открывая свои желания перед Богом с благодарен…" at bounding box center [697, 357] width 501 height 944
drag, startPoint x: 565, startPoint y: 574, endPoint x: 691, endPoint y: 582, distance: 125.8
click at [688, 574] on div "Мы должны быть ВСЕГДА в молитве, открывая свои желания перед Богом с благодарен…" at bounding box center [697, 357] width 501 height 944
click at [784, 600] on div "Мы должны быть ВСЕГДА в молитве, открывая свои желания перед Богом с благодарен…" at bounding box center [697, 357] width 501 height 944
drag, startPoint x: 849, startPoint y: 590, endPoint x: 536, endPoint y: 607, distance: 313.4
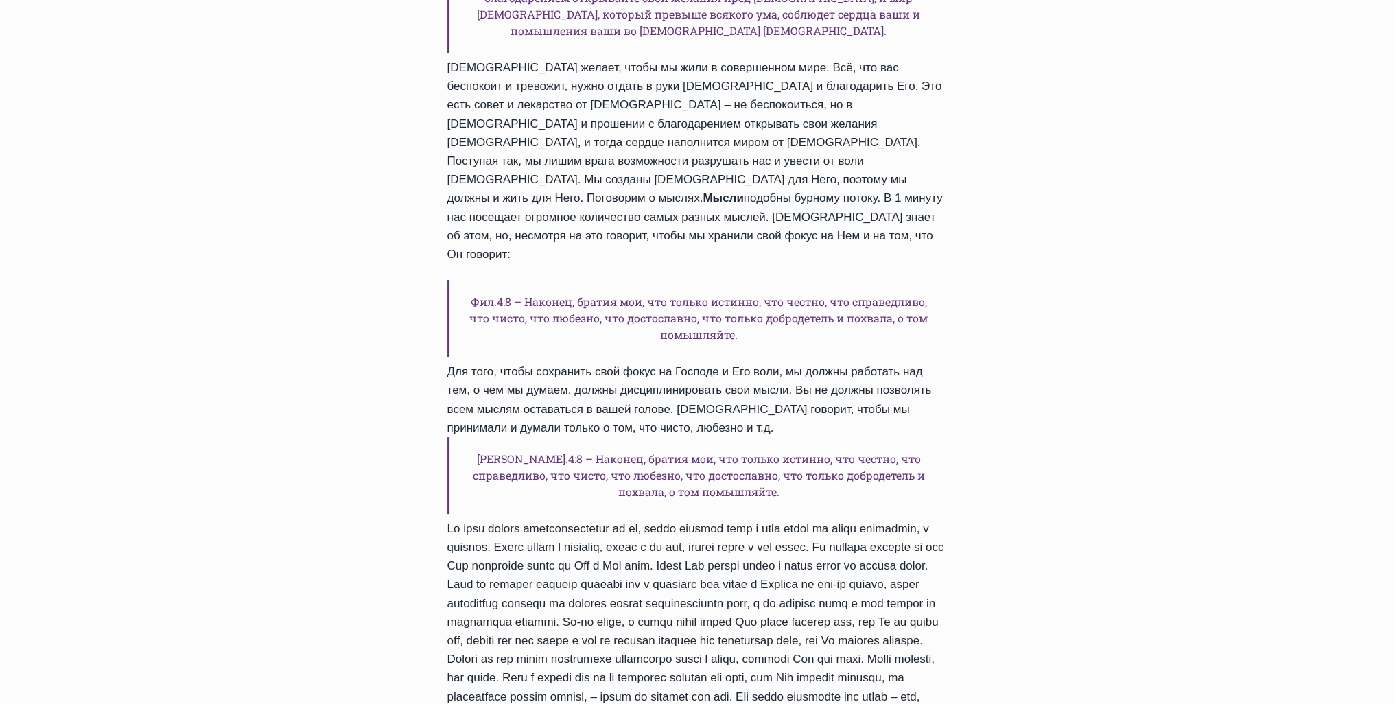
click at [848, 589] on div "Мы должны быть ВСЕГДА в молитве, открывая свои желания перед Богом с благодарен…" at bounding box center [697, 357] width 501 height 944
drag, startPoint x: 633, startPoint y: 604, endPoint x: 747, endPoint y: 599, distance: 114.0
click at [718, 601] on div "Мы должны быть ВСЕГДА в молитве, открывая свои желания перед Богом с благодарен…" at bounding box center [697, 357] width 501 height 944
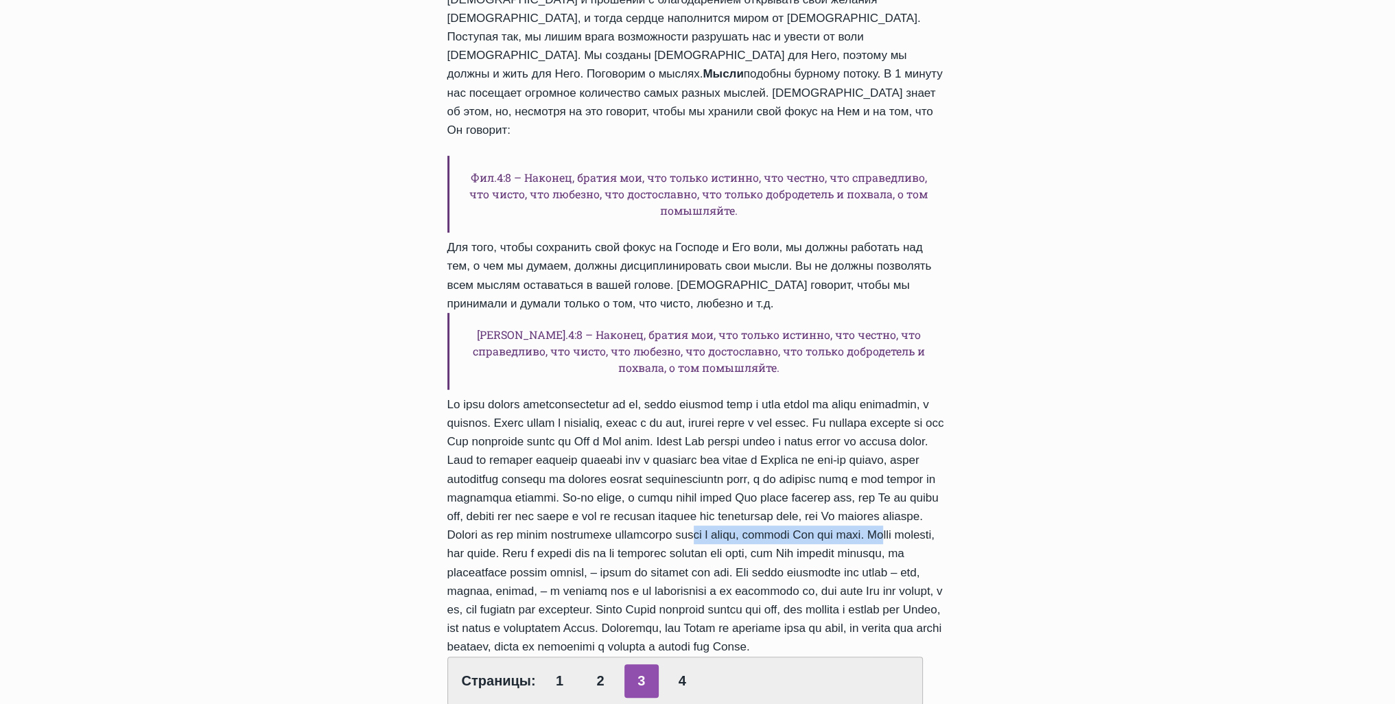
scroll to position [549, 0]
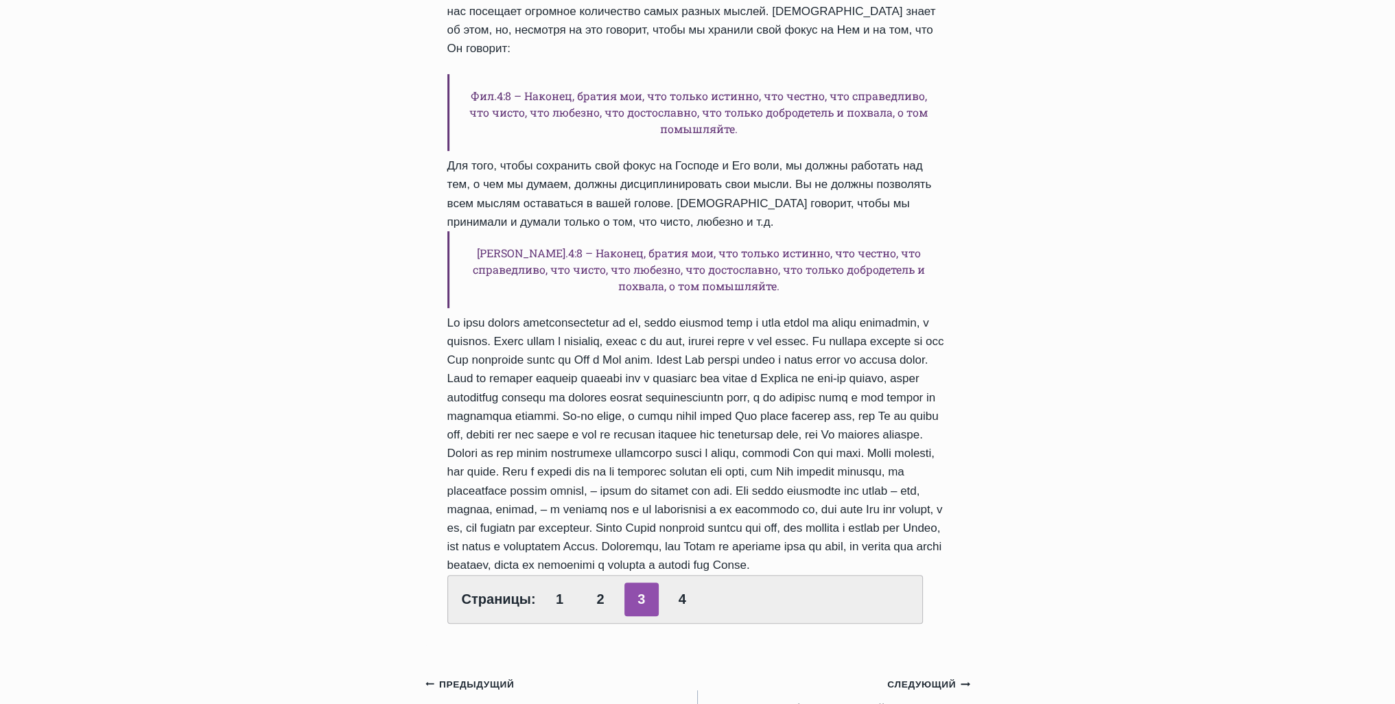
click at [836, 447] on div "Мы должны быть ВСЕГДА в молитве, открывая свои желания перед Богом с благодарен…" at bounding box center [697, 151] width 501 height 944
click at [673, 583] on link "4" at bounding box center [682, 600] width 34 height 34
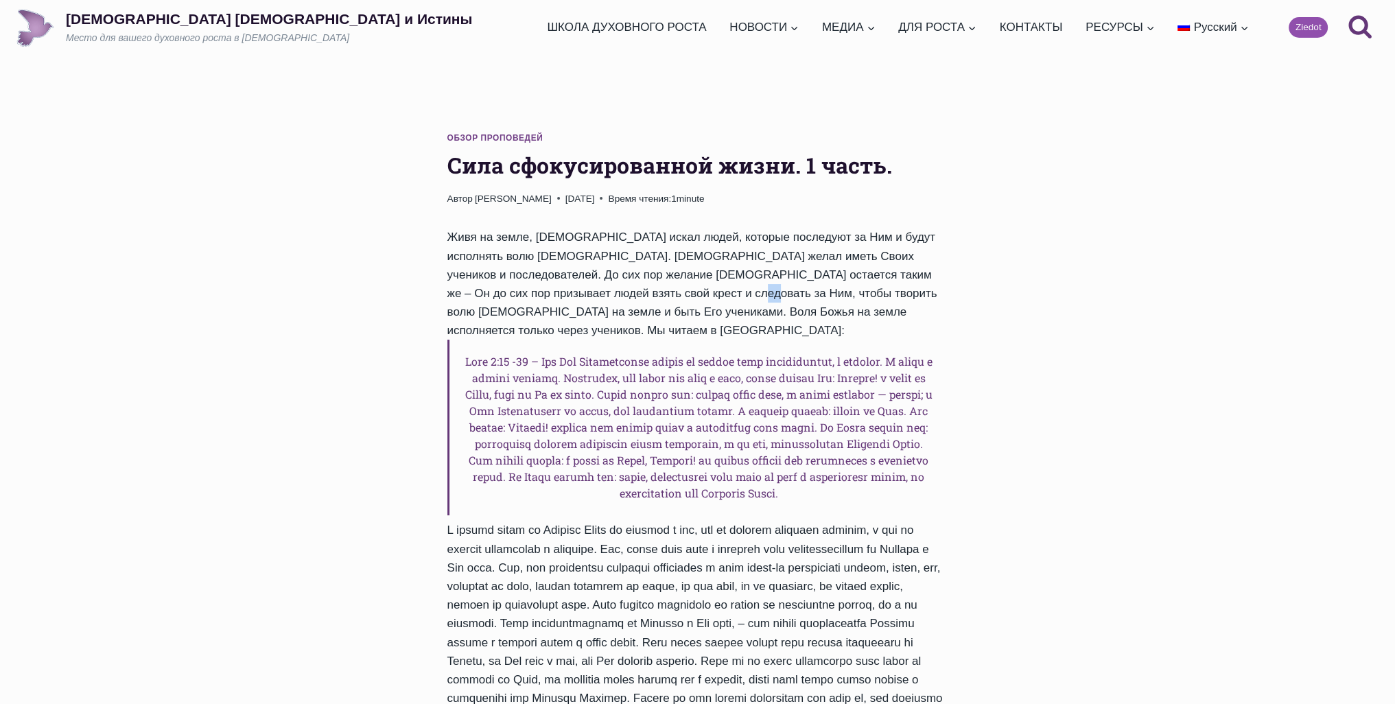
click at [736, 285] on div "Живя на земле, [DEMOGRAPHIC_DATA] искал людей, которые последуют за Ним и будут…" at bounding box center [697, 660] width 501 height 864
drag, startPoint x: 573, startPoint y: 565, endPoint x: 759, endPoint y: 576, distance: 186.3
click at [675, 571] on div "Живя на земле, [DEMOGRAPHIC_DATA] искал людей, которые последуют за Ним и будут…" at bounding box center [697, 660] width 501 height 864
drag, startPoint x: 760, startPoint y: 576, endPoint x: 904, endPoint y: 618, distance: 150.1
click at [774, 582] on div "Живя на земле, [DEMOGRAPHIC_DATA] искал людей, которые последуют за Ним и будут…" at bounding box center [697, 660] width 501 height 864
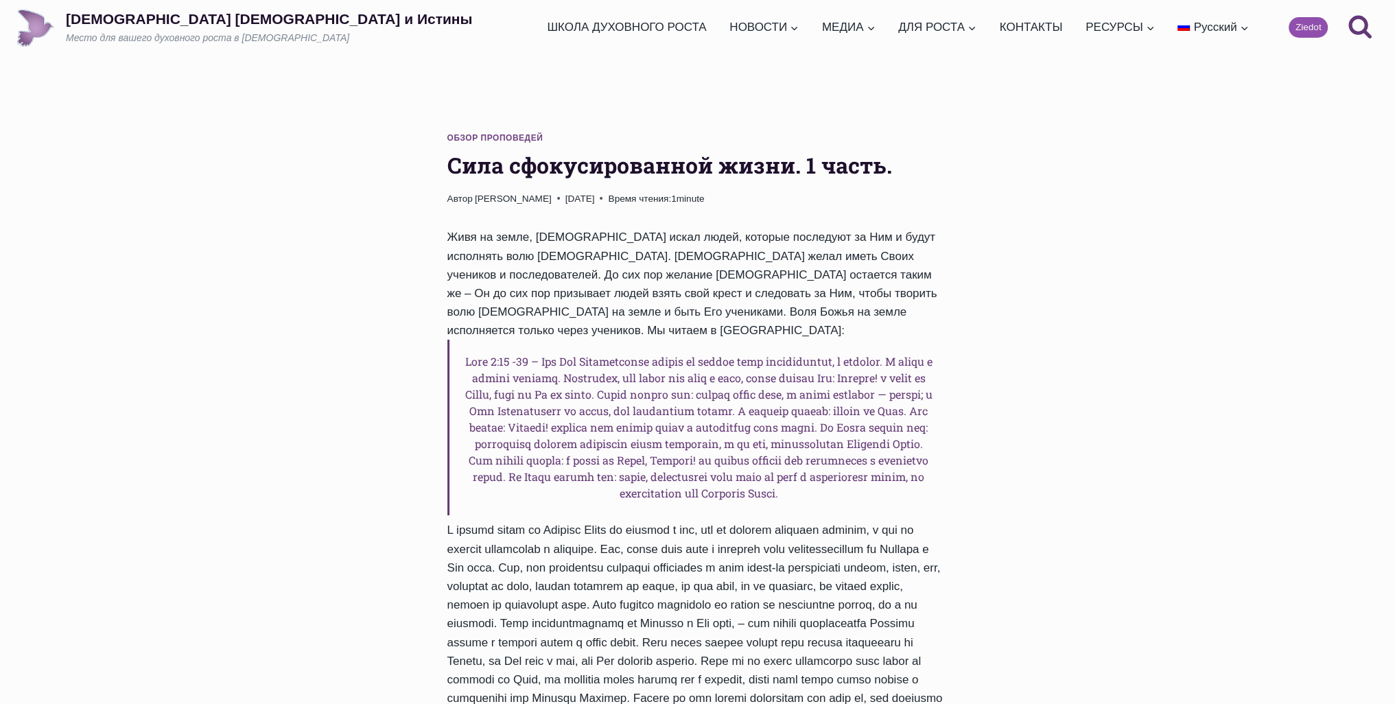
drag, startPoint x: 1016, startPoint y: 635, endPoint x: 1006, endPoint y: 628, distance: 11.8
drag, startPoint x: 445, startPoint y: 550, endPoint x: 715, endPoint y: 559, distance: 270.5
click at [585, 569] on div "Обзор проповедей Сила сфокусированной жизни. 1 часть. Автор [PERSON_NAME] [DATE…" at bounding box center [697, 612] width 545 height 1005
click at [738, 611] on div "Живя на земле, [DEMOGRAPHIC_DATA] искал людей, которые последуют за Ним и будут…" at bounding box center [697, 660] width 501 height 864
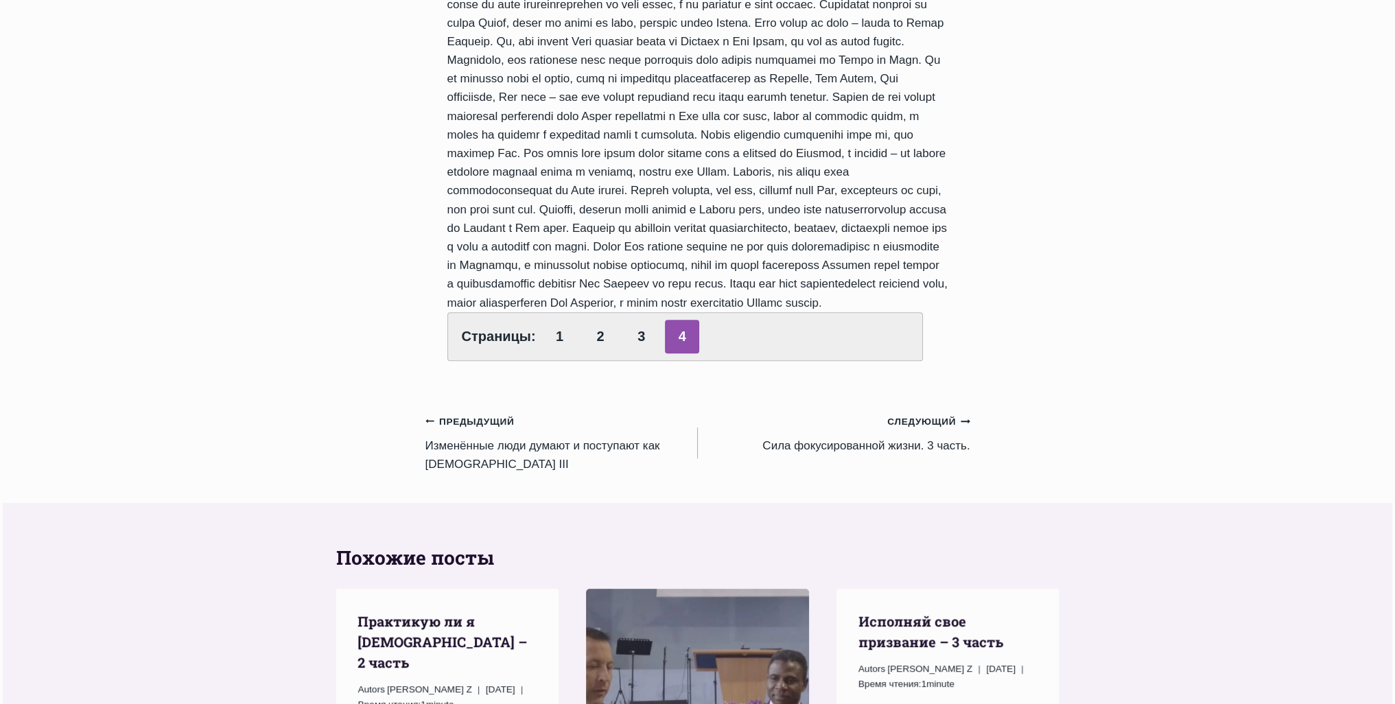
scroll to position [755, 0]
